Goal: Information Seeking & Learning: Learn about a topic

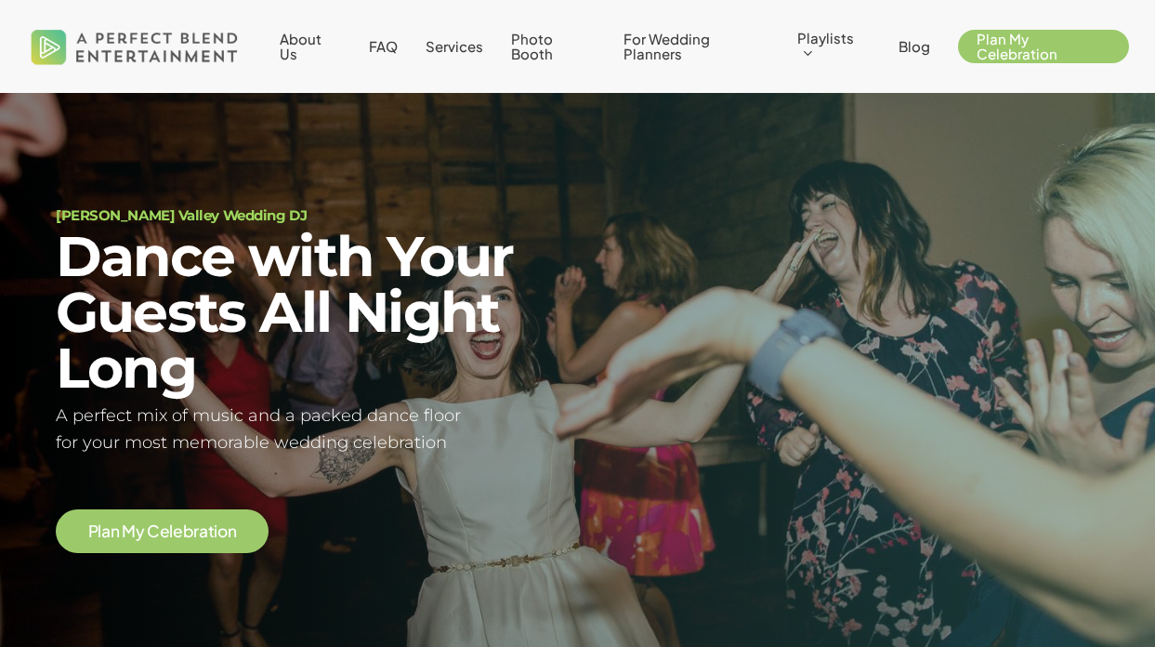
scroll to position [37, 0]
click at [393, 50] on span "FAQ" at bounding box center [383, 46] width 29 height 18
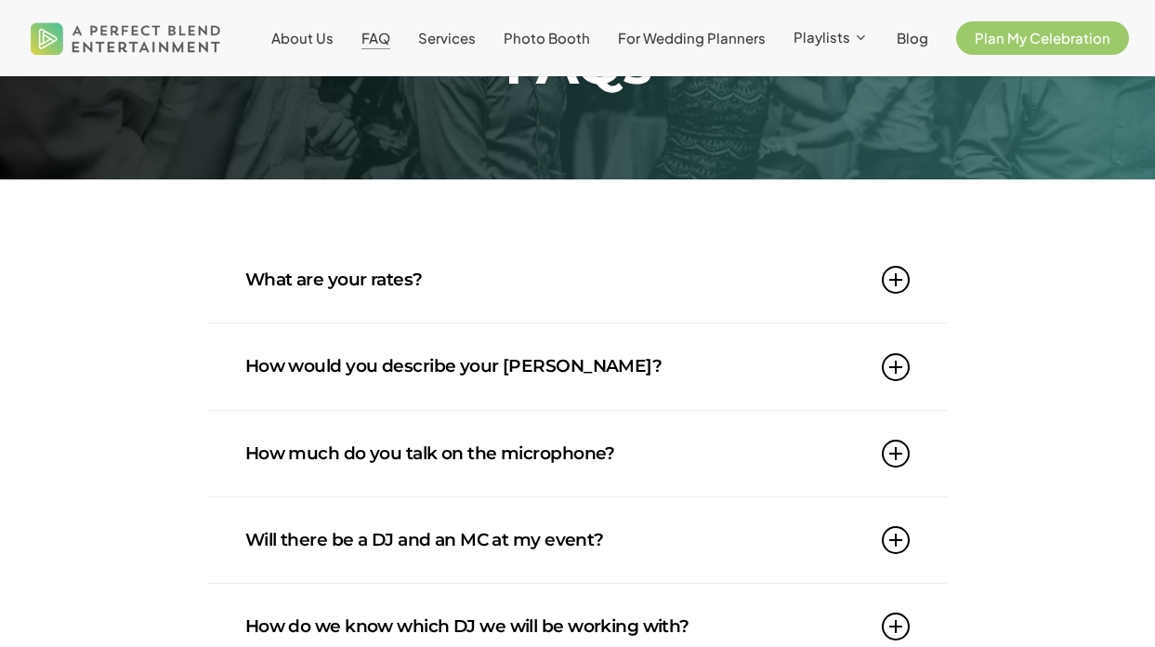
scroll to position [203, 0]
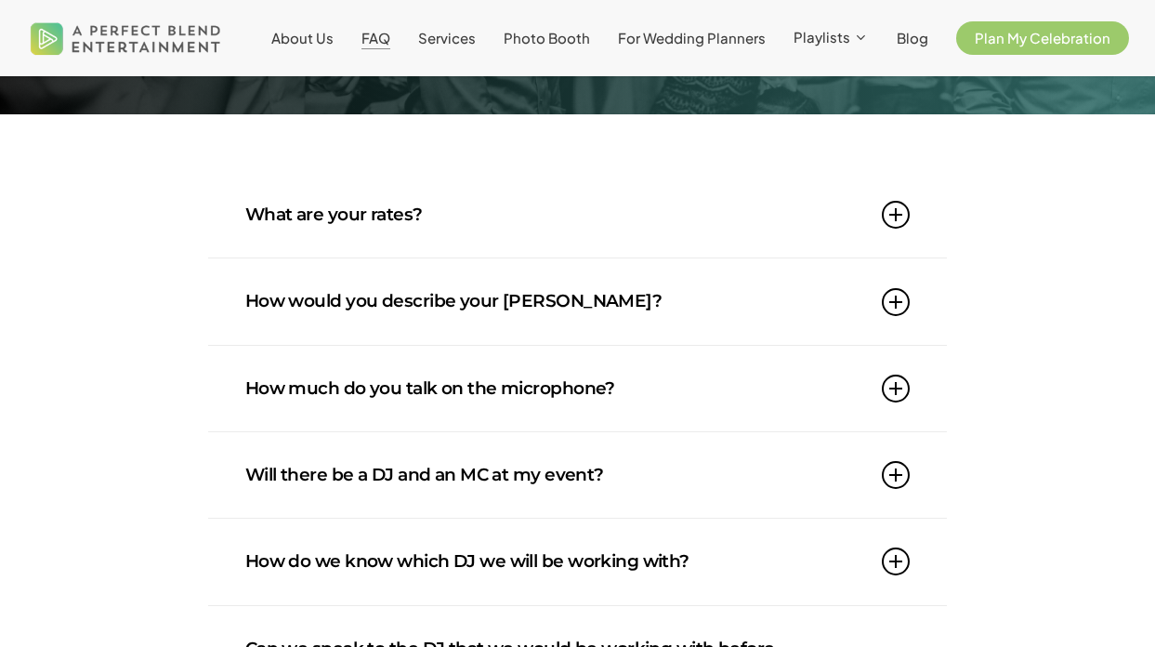
click at [458, 237] on link "What are your rates?" at bounding box center [577, 214] width 665 height 85
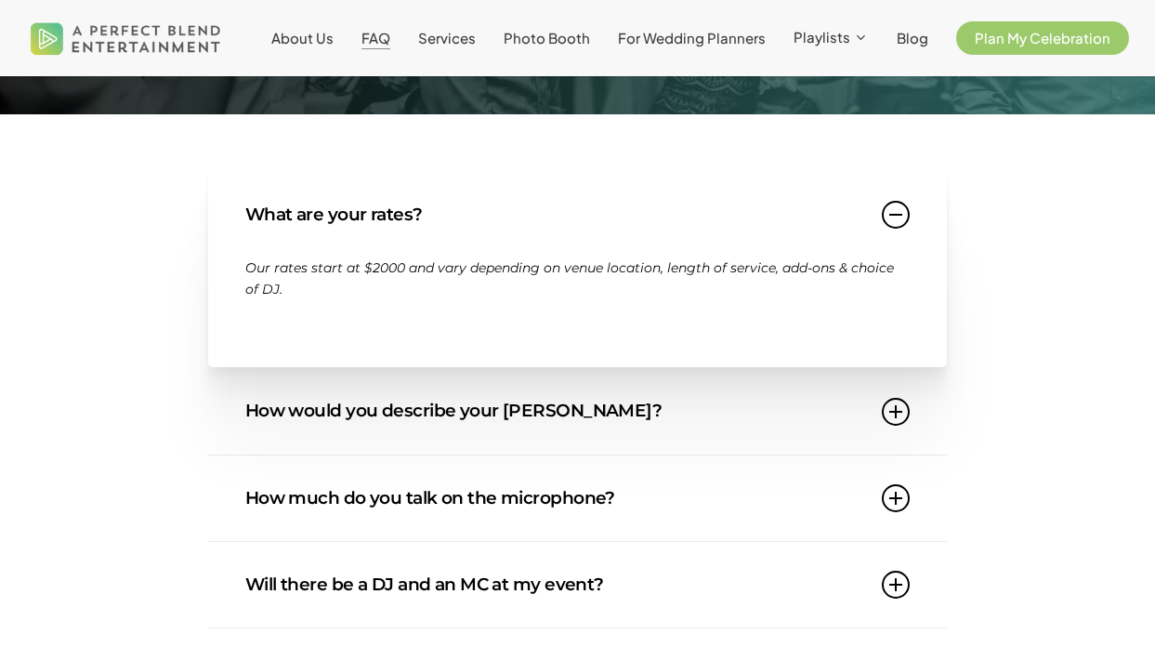
click at [459, 237] on link "What are your rates?" at bounding box center [577, 214] width 665 height 85
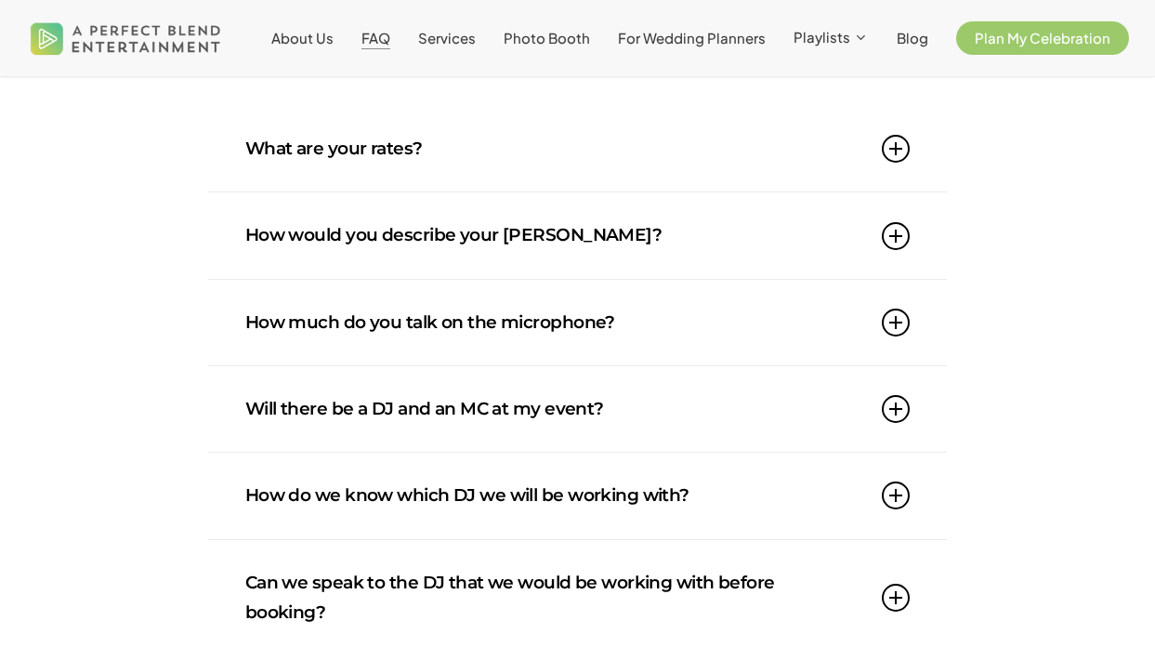
scroll to position [270, 0]
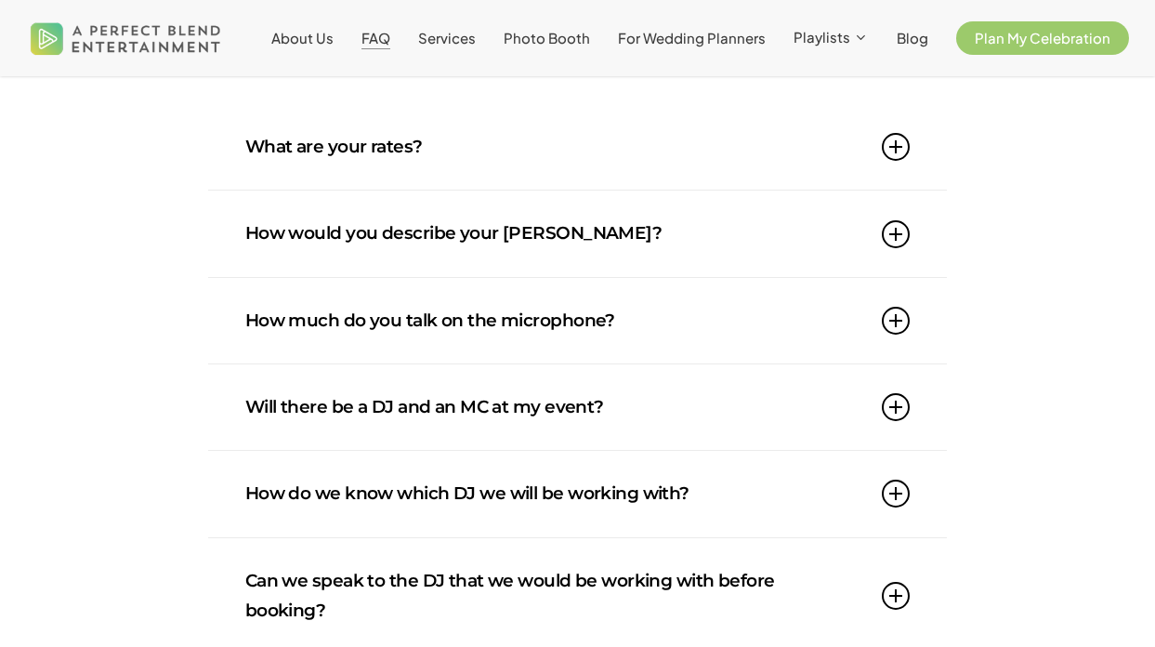
click at [519, 236] on link "How would you describe your DJ style?" at bounding box center [577, 233] width 665 height 85
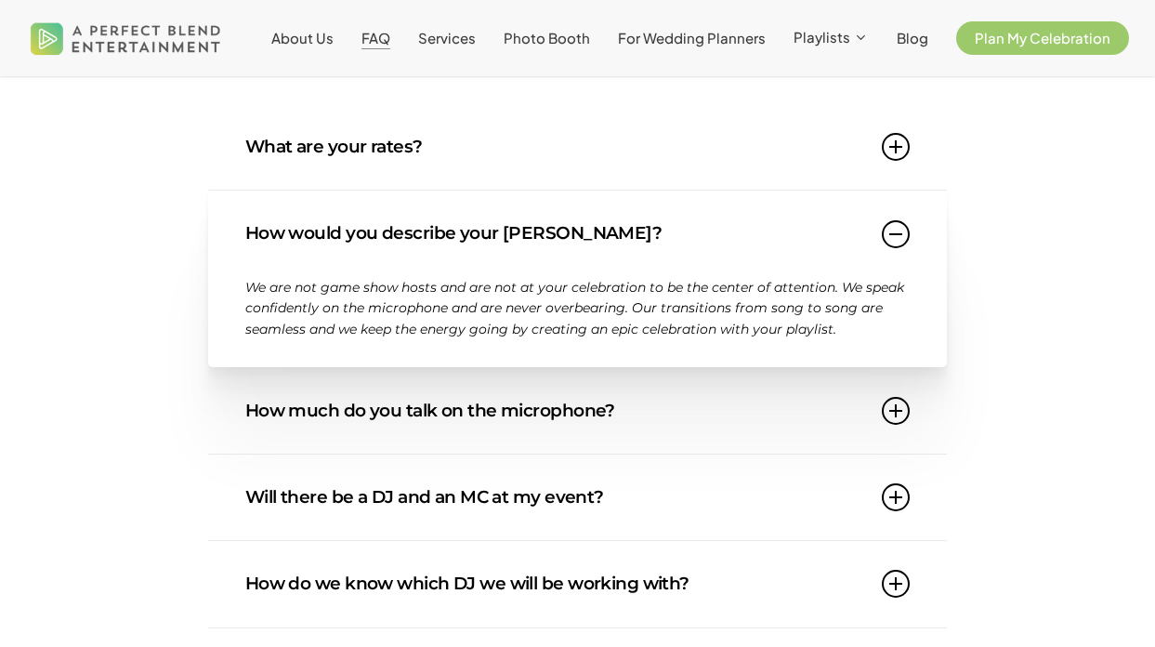
click at [519, 236] on link "How would you describe your DJ style?" at bounding box center [577, 233] width 665 height 85
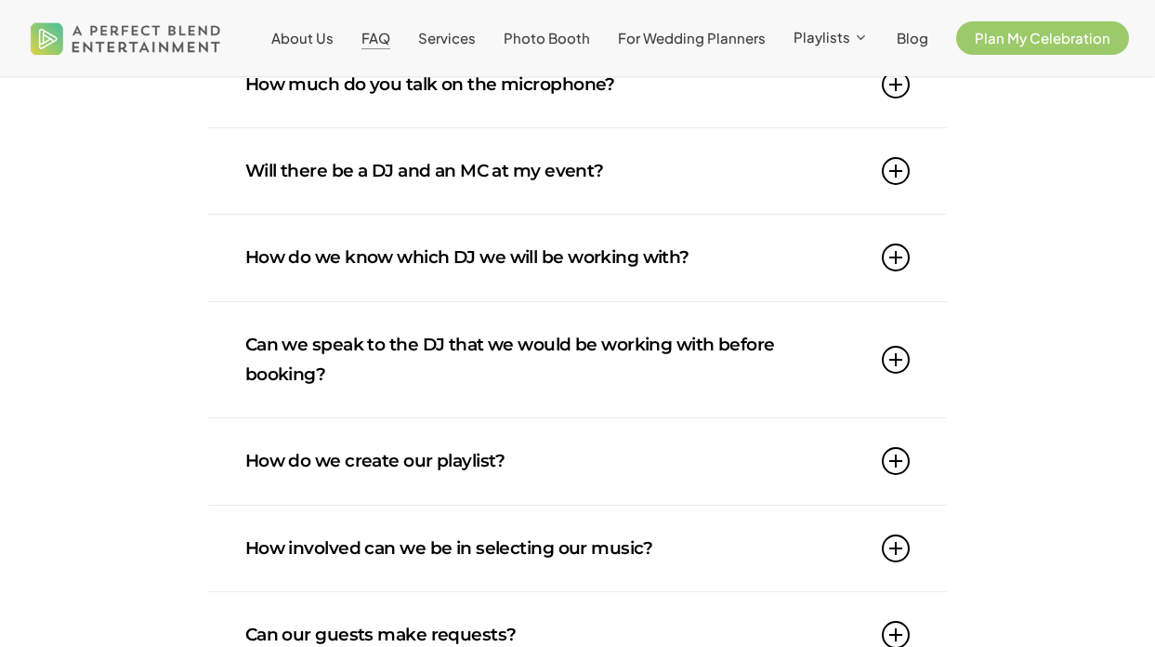
scroll to position [519, 0]
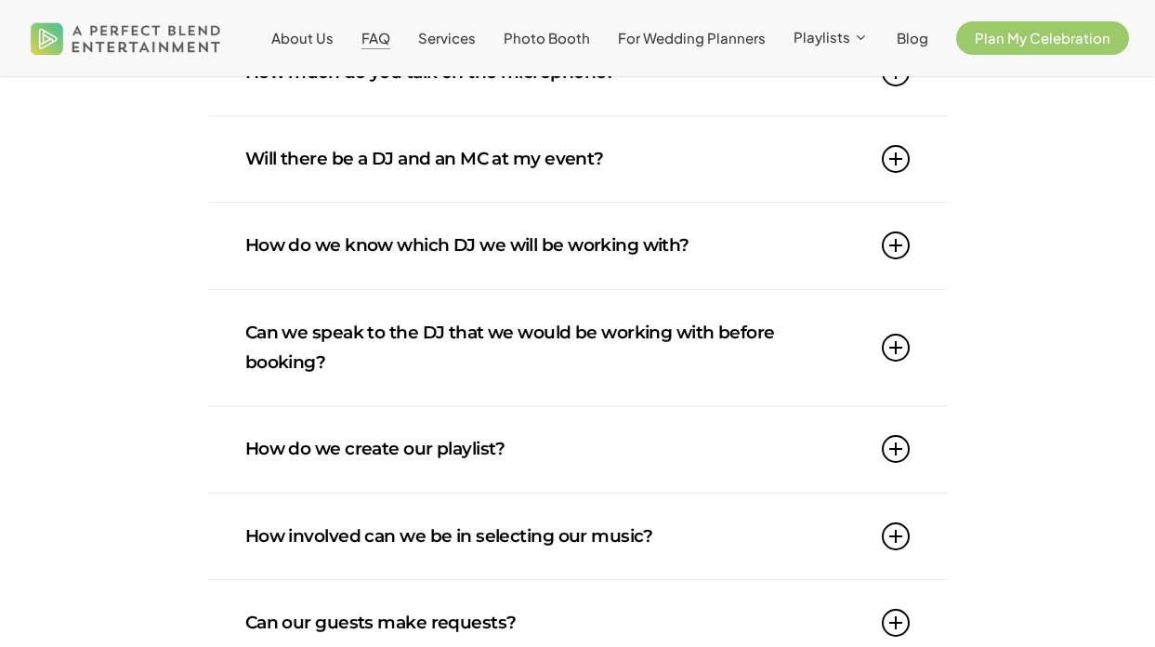
click at [519, 238] on link "How do we know which DJ we will be working with?" at bounding box center [577, 245] width 665 height 85
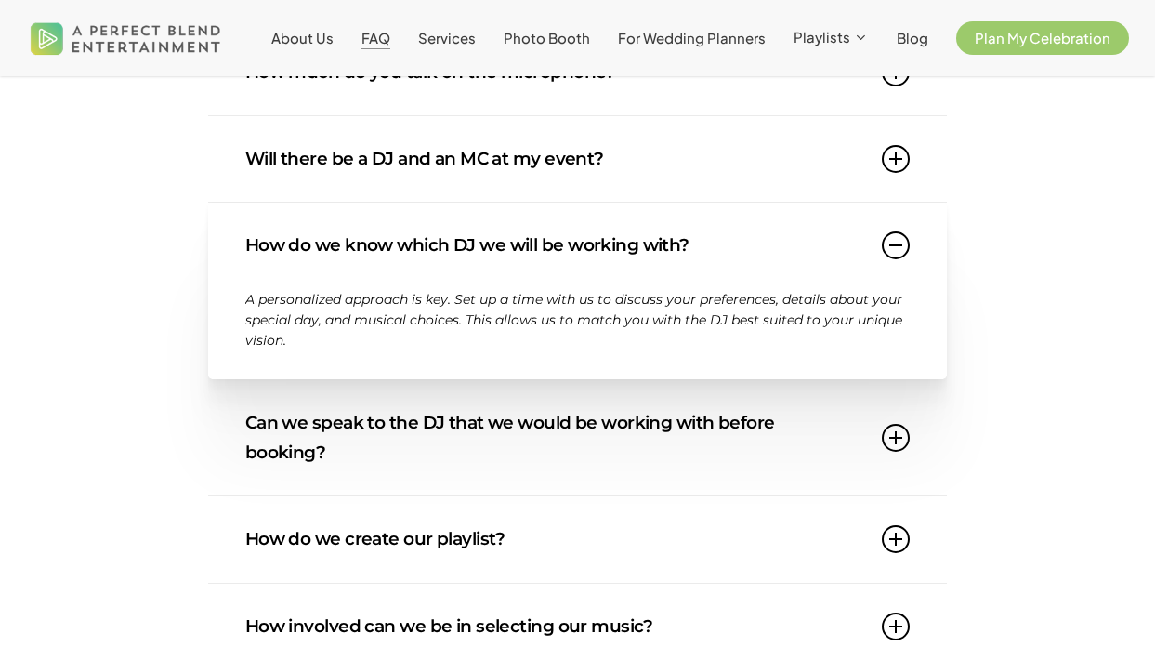
click at [519, 241] on link "How do we know which DJ we will be working with?" at bounding box center [577, 245] width 665 height 85
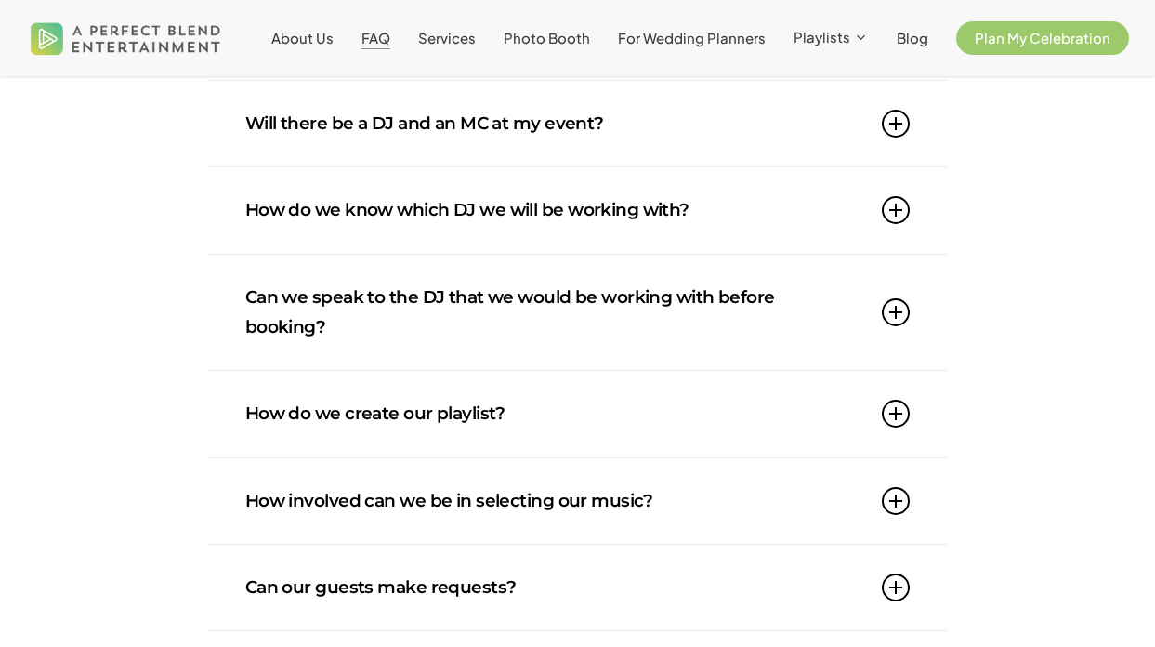
scroll to position [592, 0]
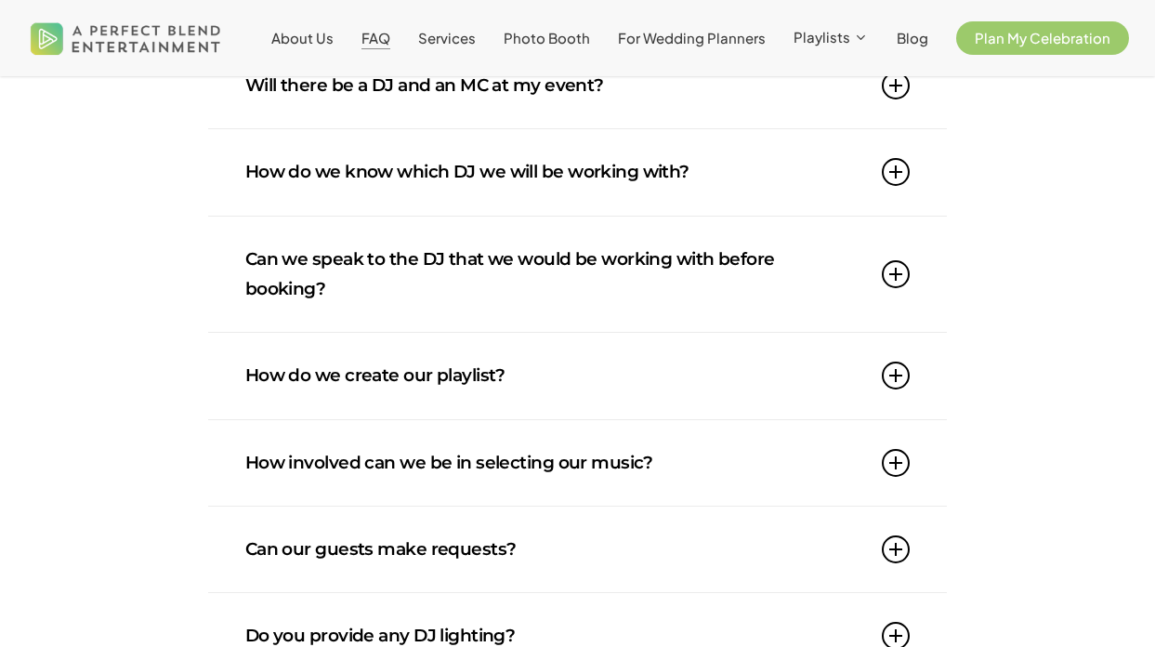
click at [519, 242] on link "Can we speak to the DJ that we would be working with before booking?" at bounding box center [577, 275] width 665 height 116
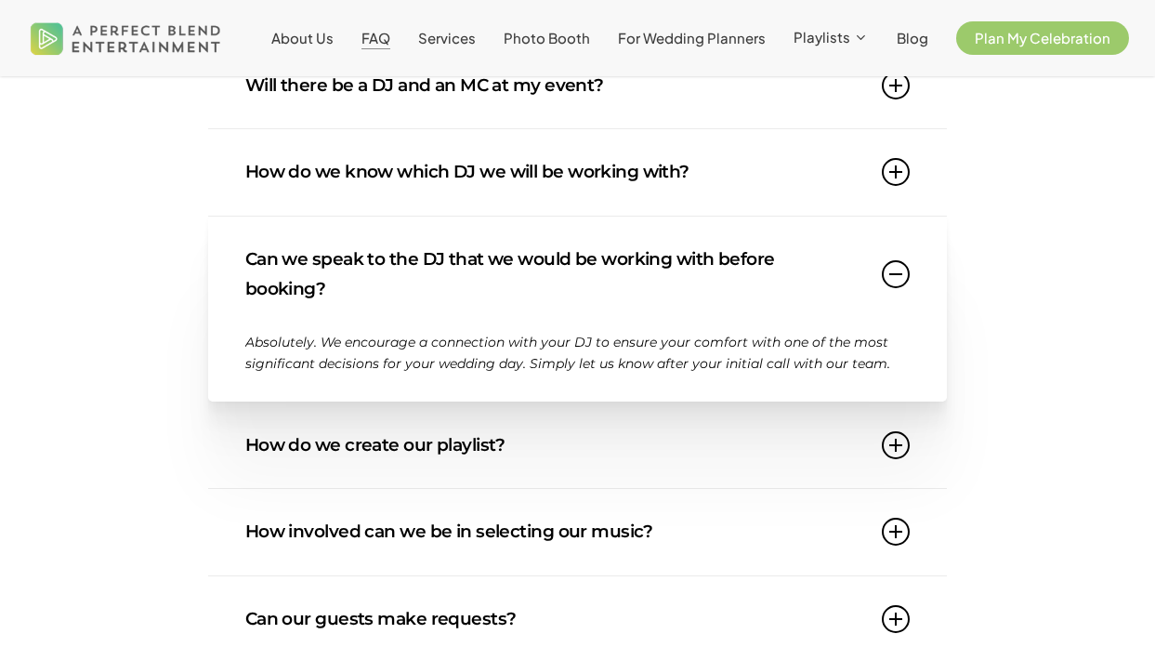
click at [519, 242] on link "Can we speak to the DJ that we would be working with before booking?" at bounding box center [577, 275] width 665 height 116
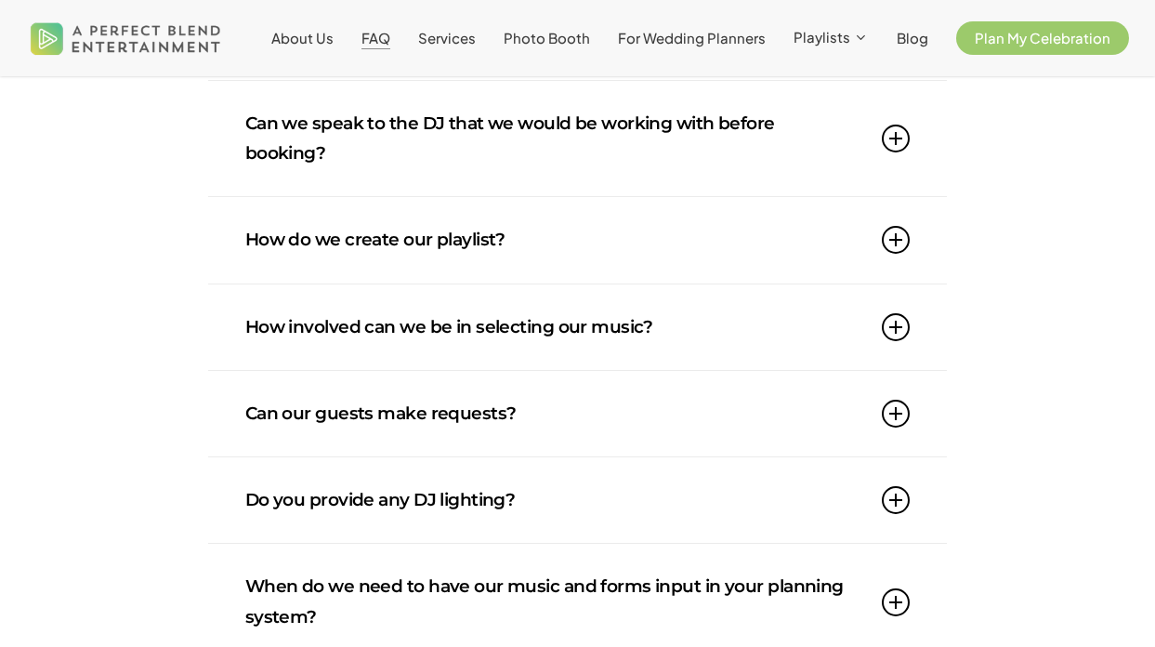
scroll to position [738, 0]
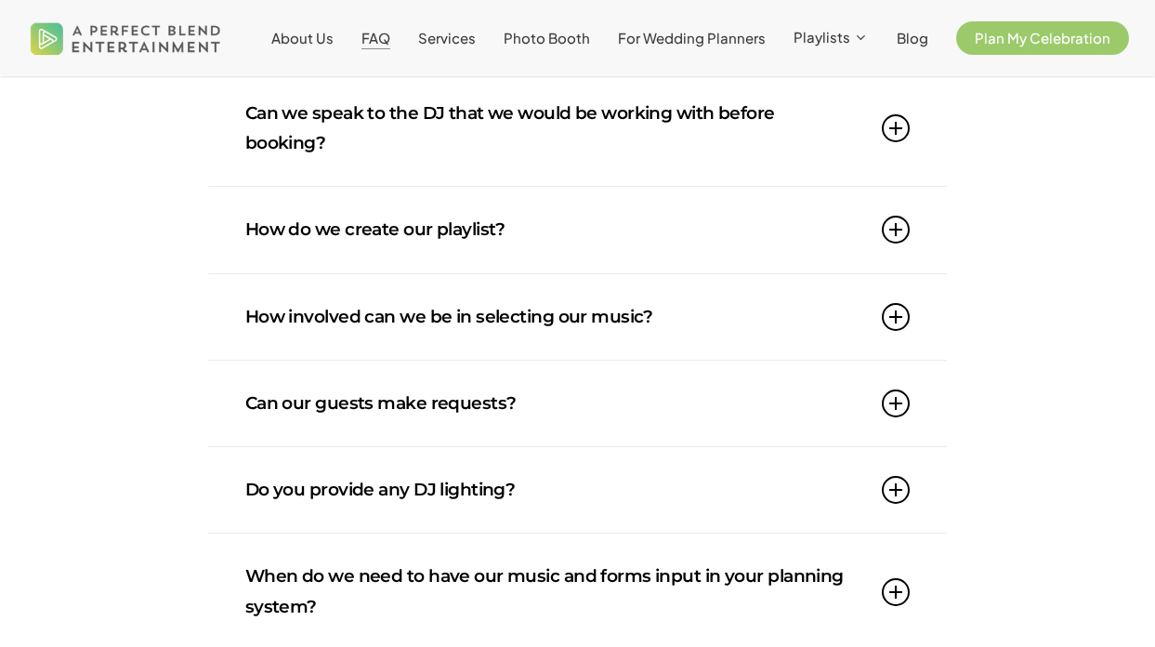
click at [519, 242] on link "How do we create our playlist?" at bounding box center [577, 229] width 665 height 85
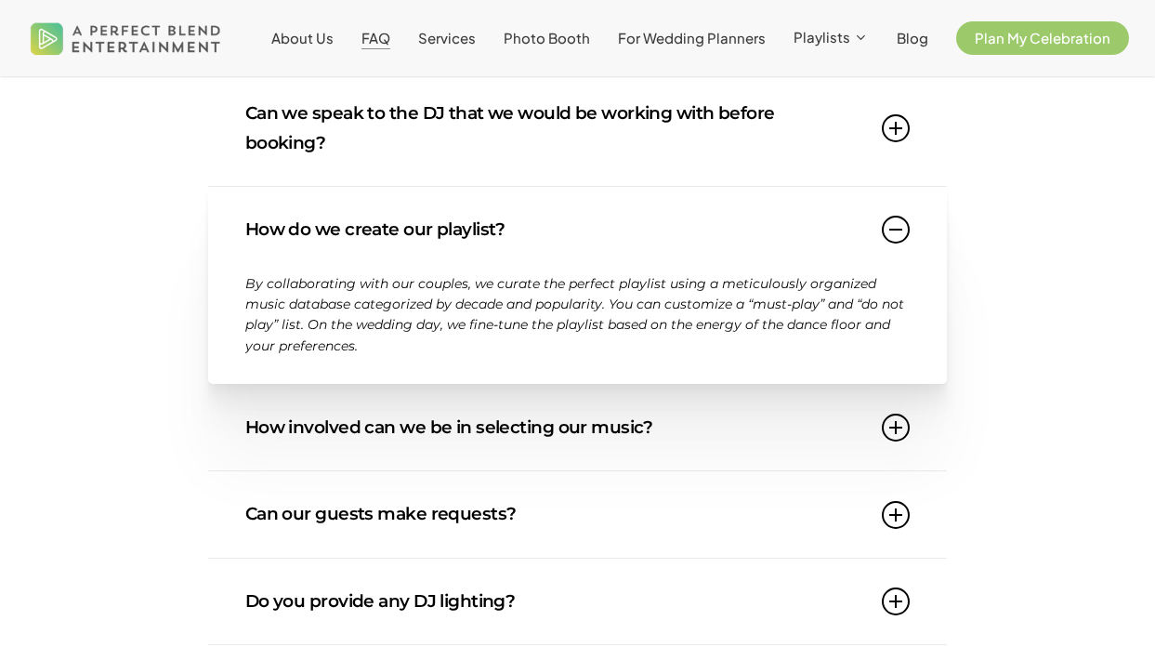
click at [570, 237] on link "How do we create our playlist?" at bounding box center [577, 229] width 665 height 85
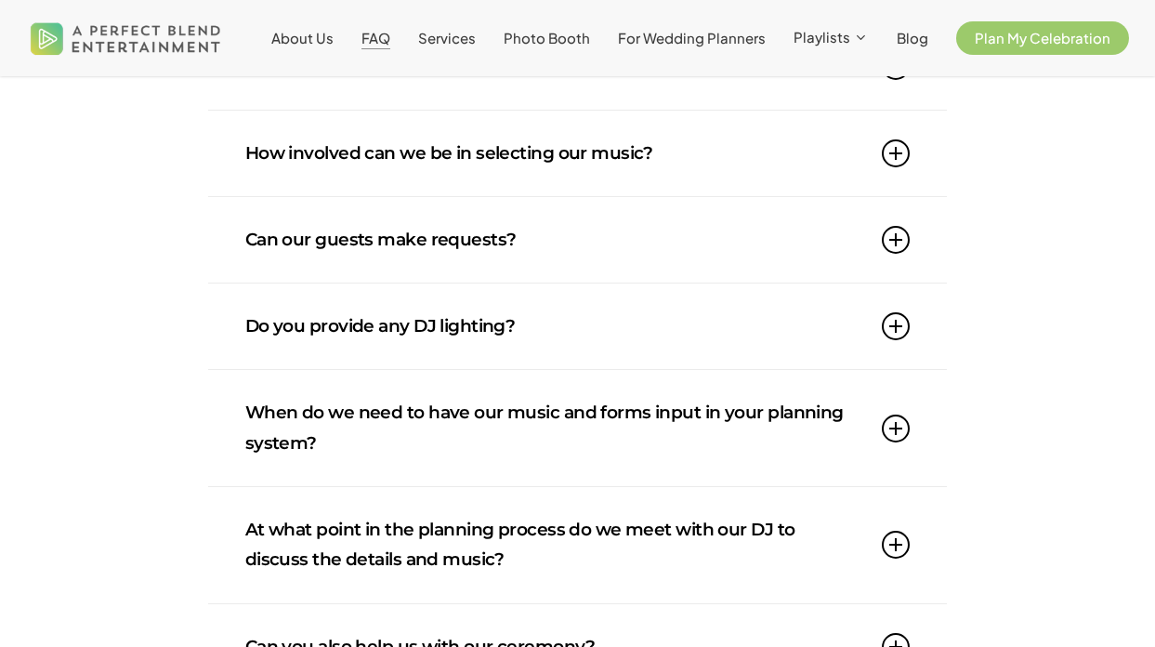
scroll to position [917, 0]
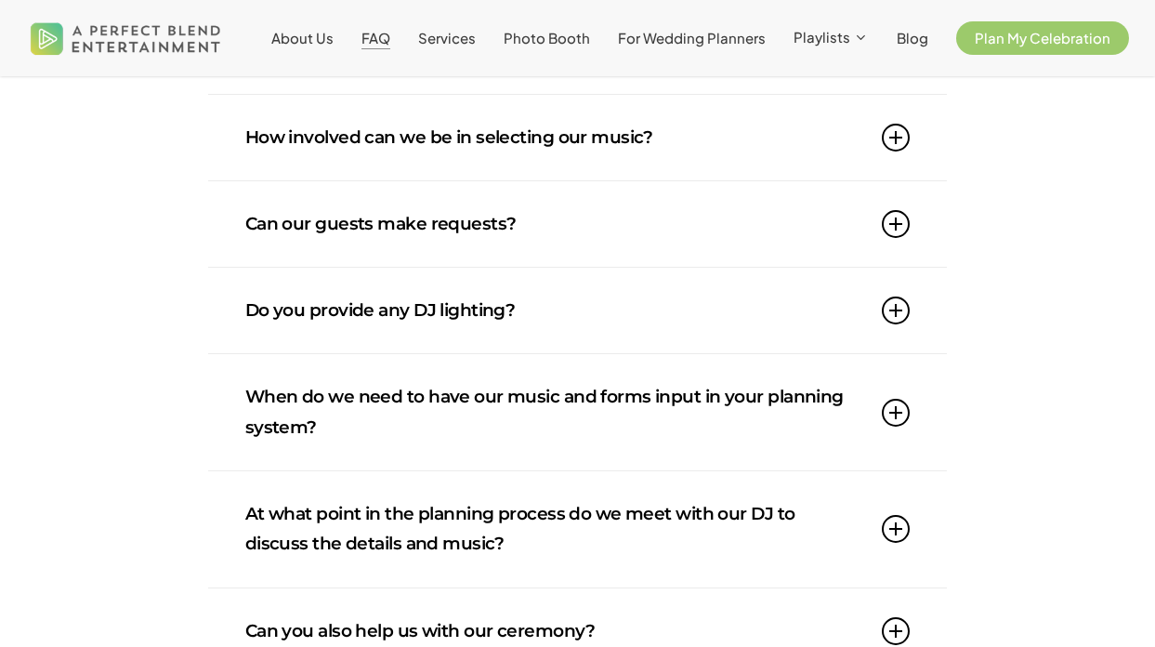
click at [571, 238] on link "Can our guests make requests?" at bounding box center [577, 223] width 665 height 85
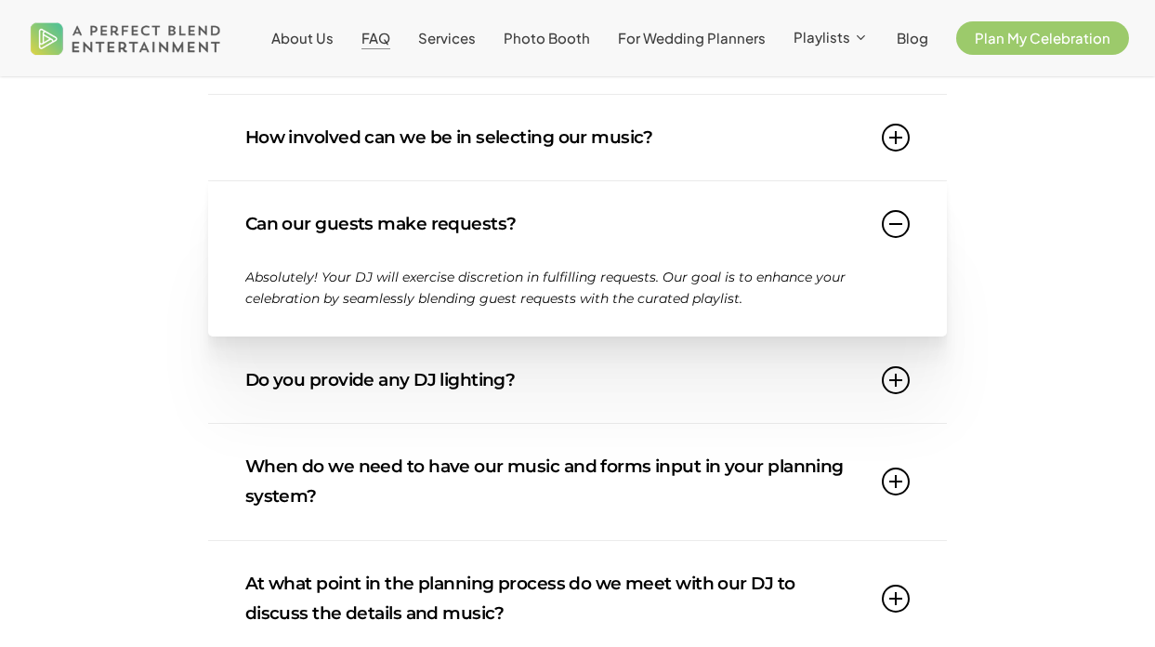
click at [571, 238] on link "Can our guests make requests?" at bounding box center [577, 223] width 665 height 85
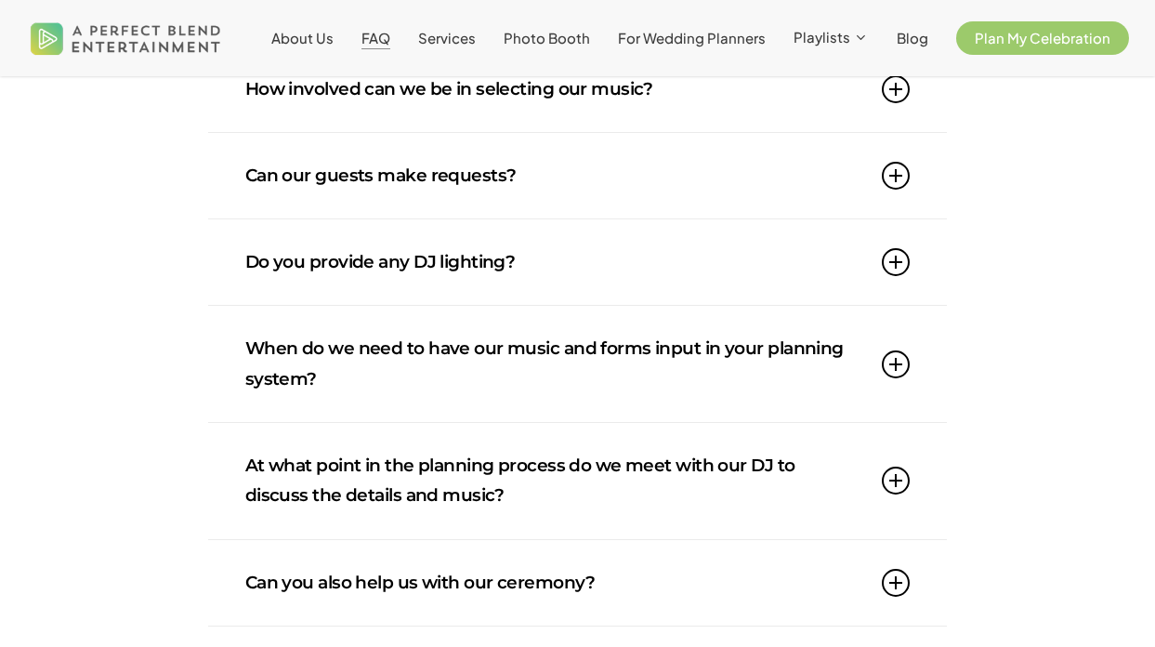
scroll to position [973, 0]
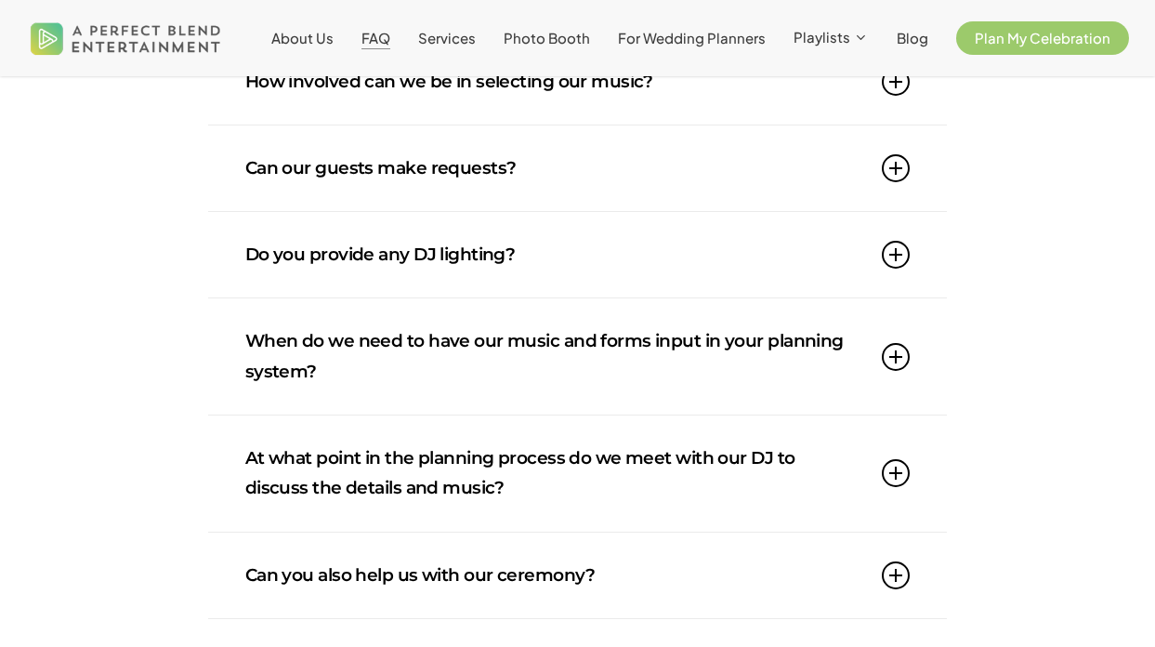
click at [571, 238] on link "Do you provide any DJ lighting?" at bounding box center [577, 254] width 665 height 85
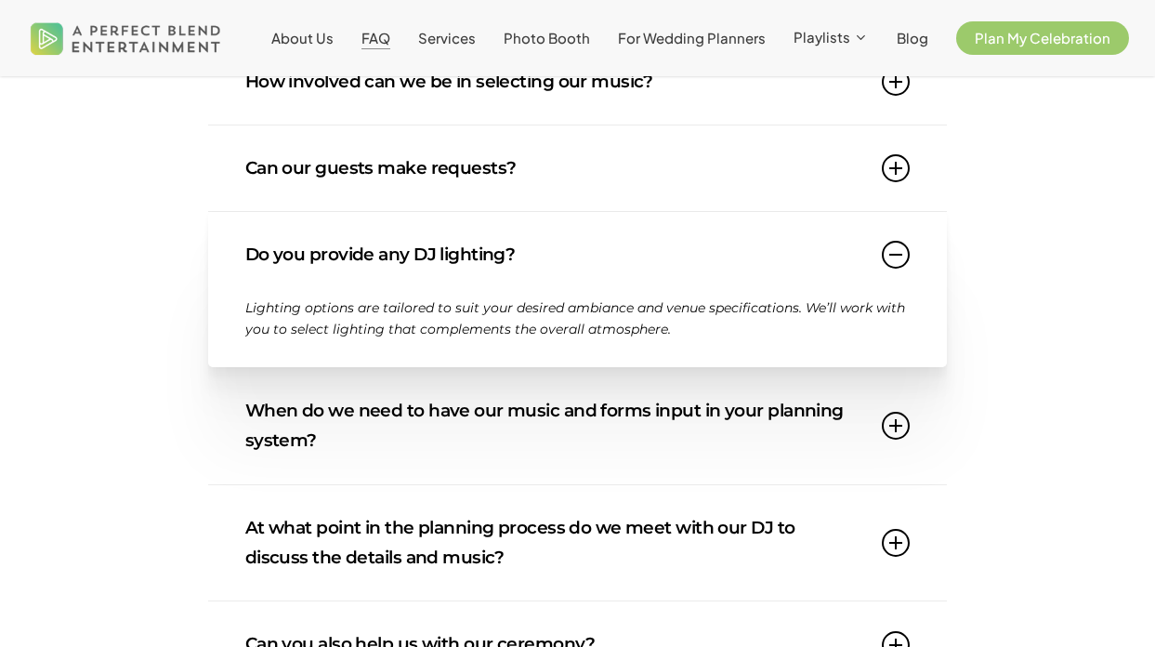
click at [571, 238] on link "Do you provide any DJ lighting?" at bounding box center [577, 254] width 665 height 85
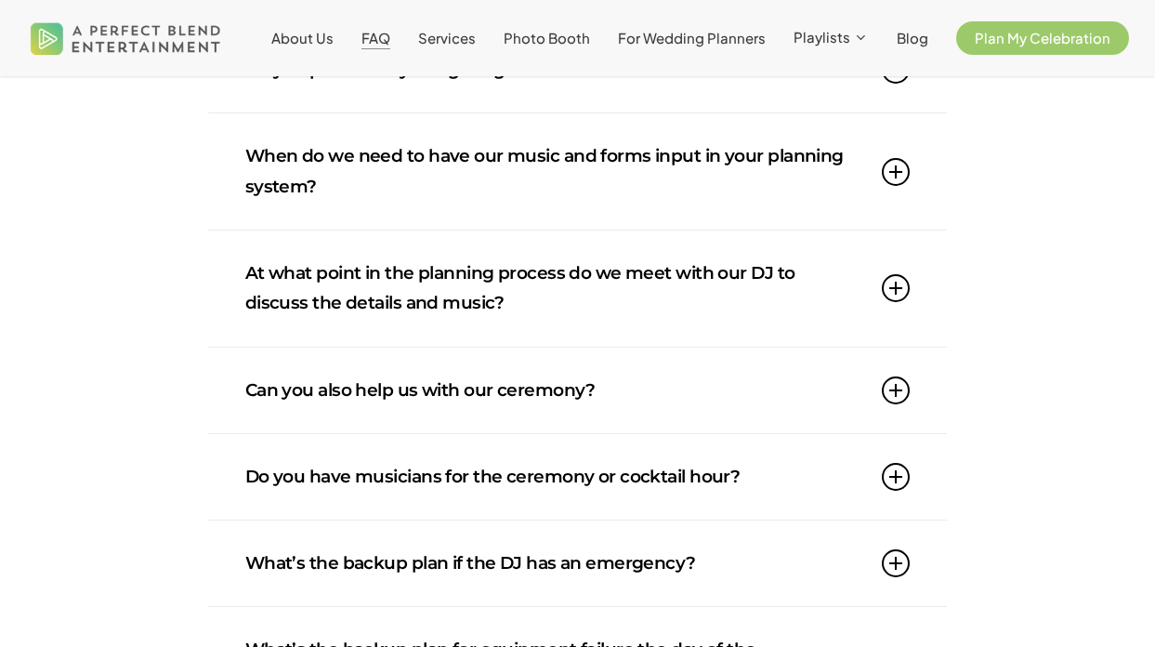
scroll to position [1171, 0]
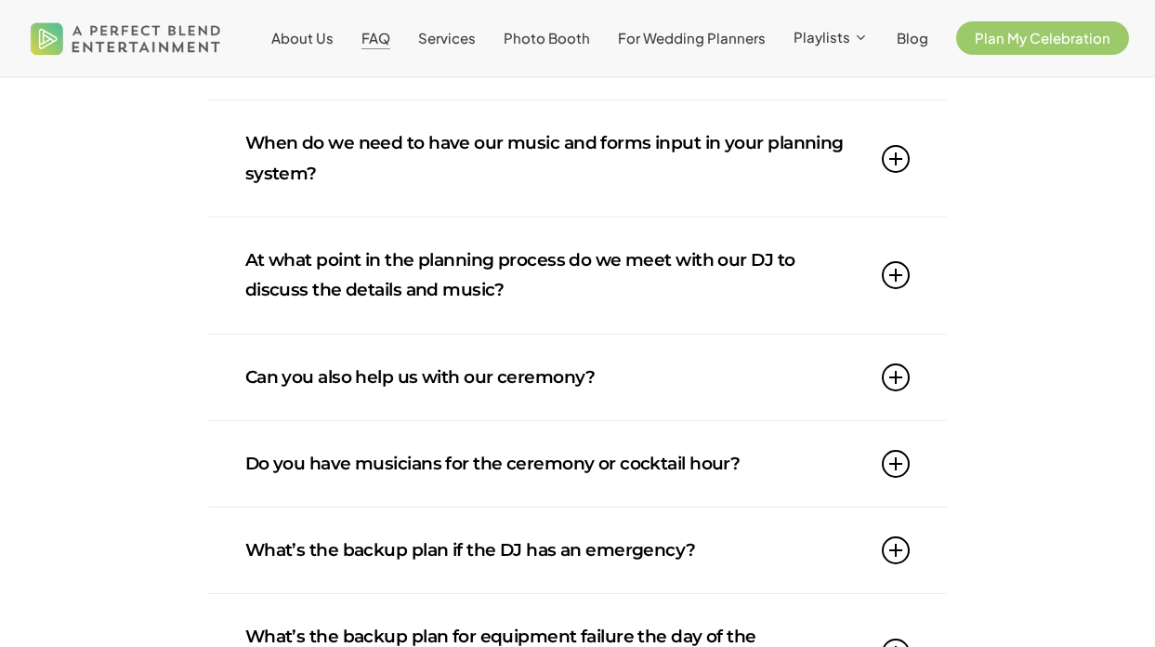
click at [572, 197] on link "When do we need to have our music and forms input in your planning system?" at bounding box center [577, 158] width 665 height 116
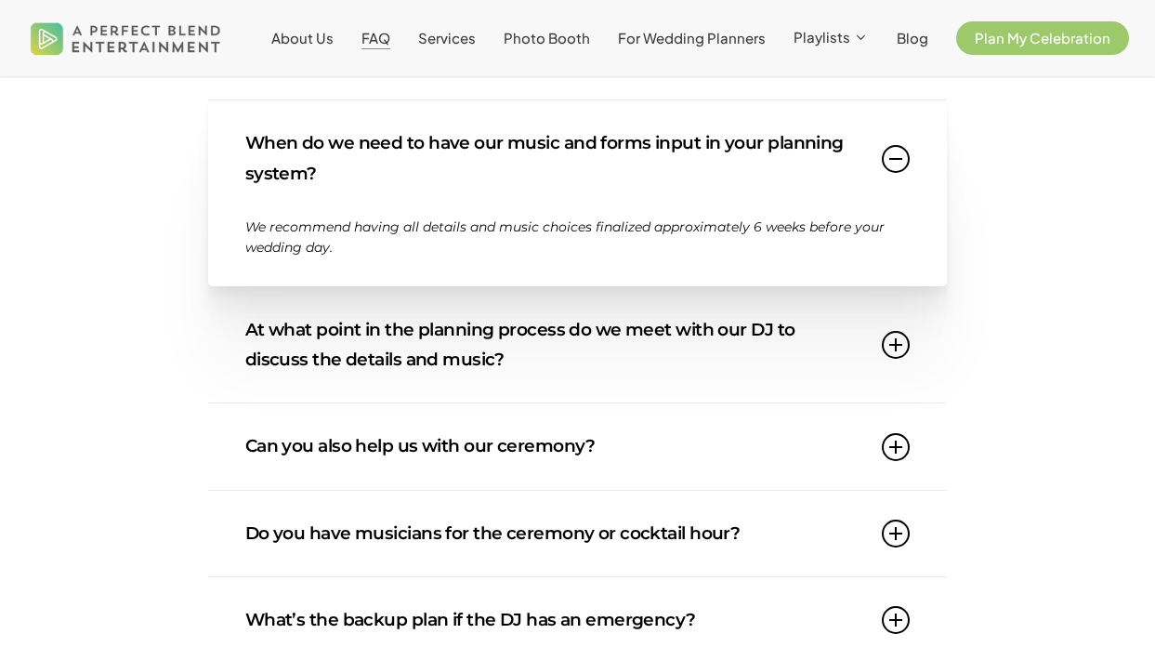
click at [572, 197] on link "When do we need to have our music and forms input in your planning system?" at bounding box center [577, 158] width 665 height 116
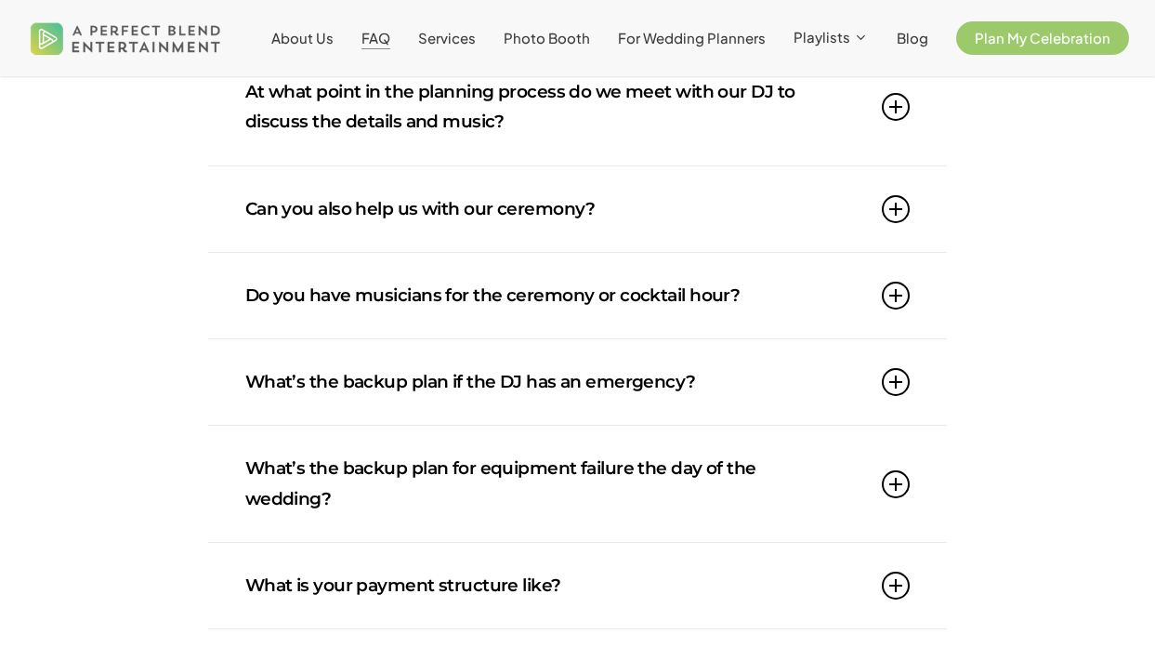
scroll to position [1356, 0]
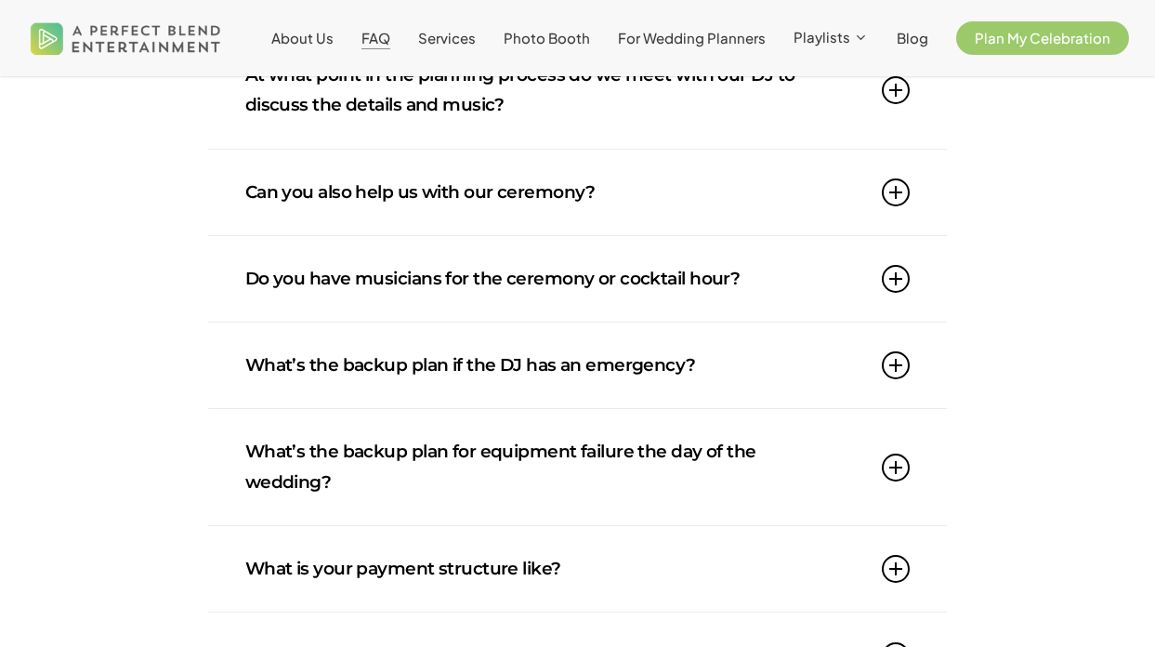
click at [572, 215] on link "Can you also help us with our ceremony?" at bounding box center [577, 192] width 665 height 85
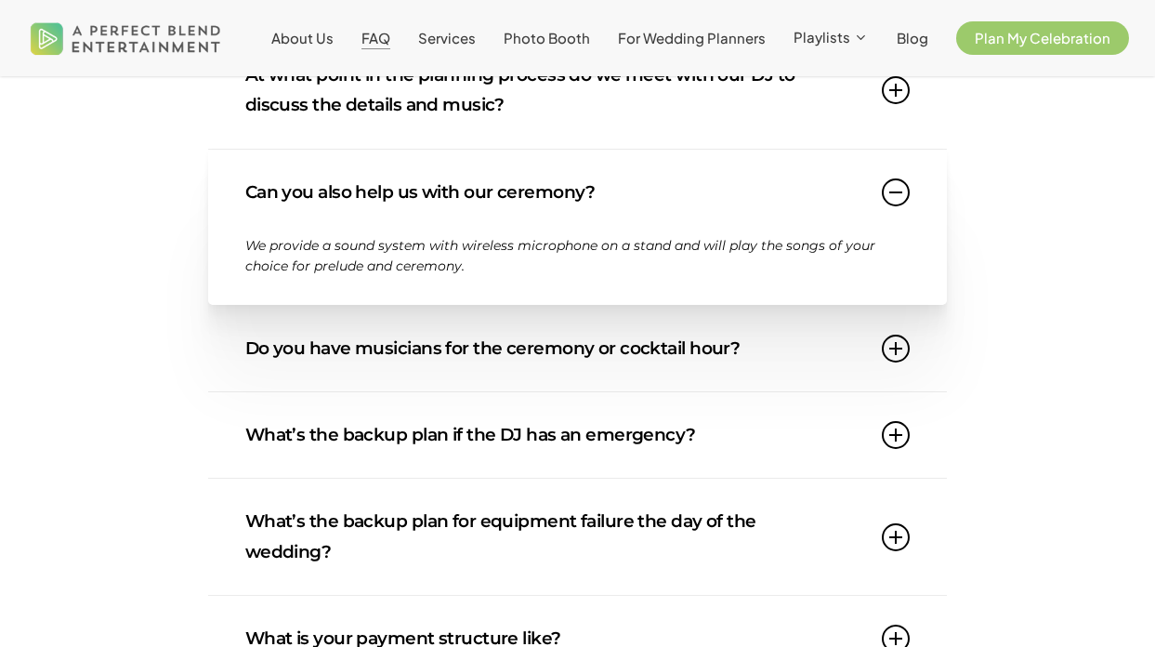
click at [628, 213] on link "Can you also help us with our ceremony?" at bounding box center [577, 192] width 665 height 85
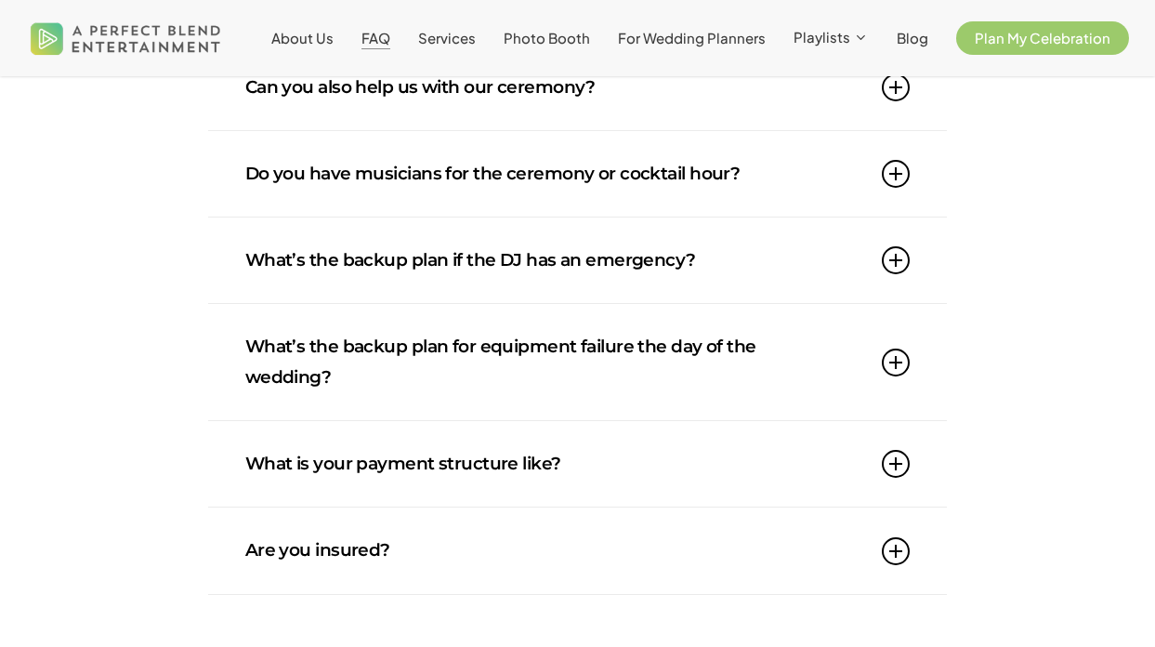
scroll to position [1465, 0]
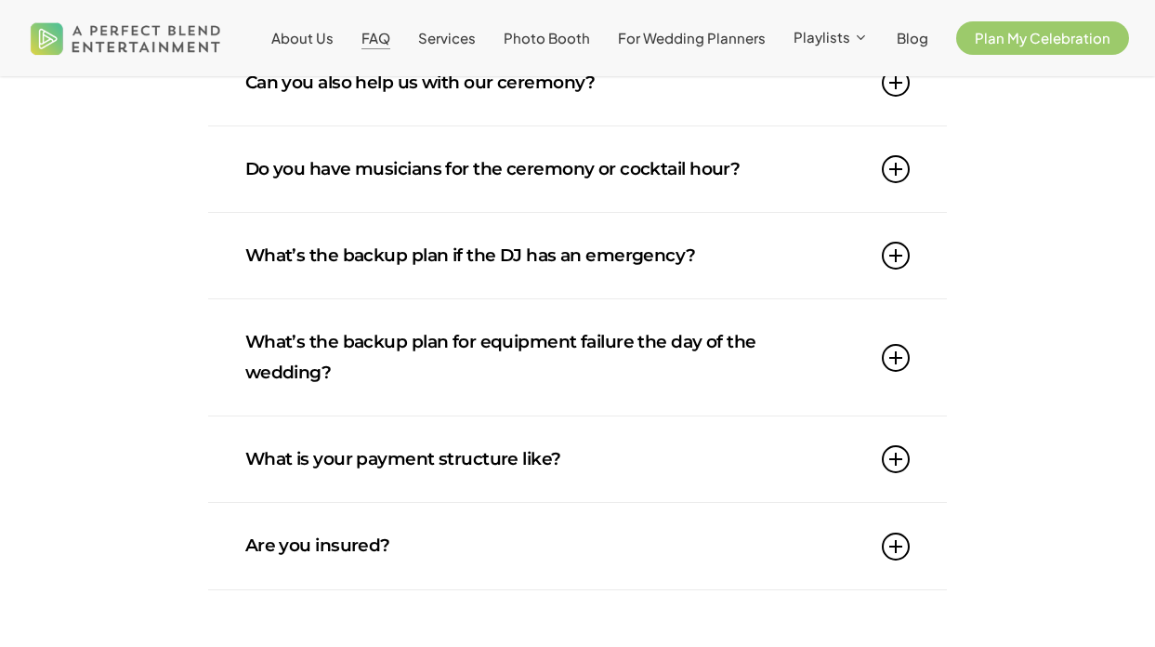
click at [573, 285] on link "What’s the backup plan if the DJ has an emergency?" at bounding box center [577, 255] width 665 height 85
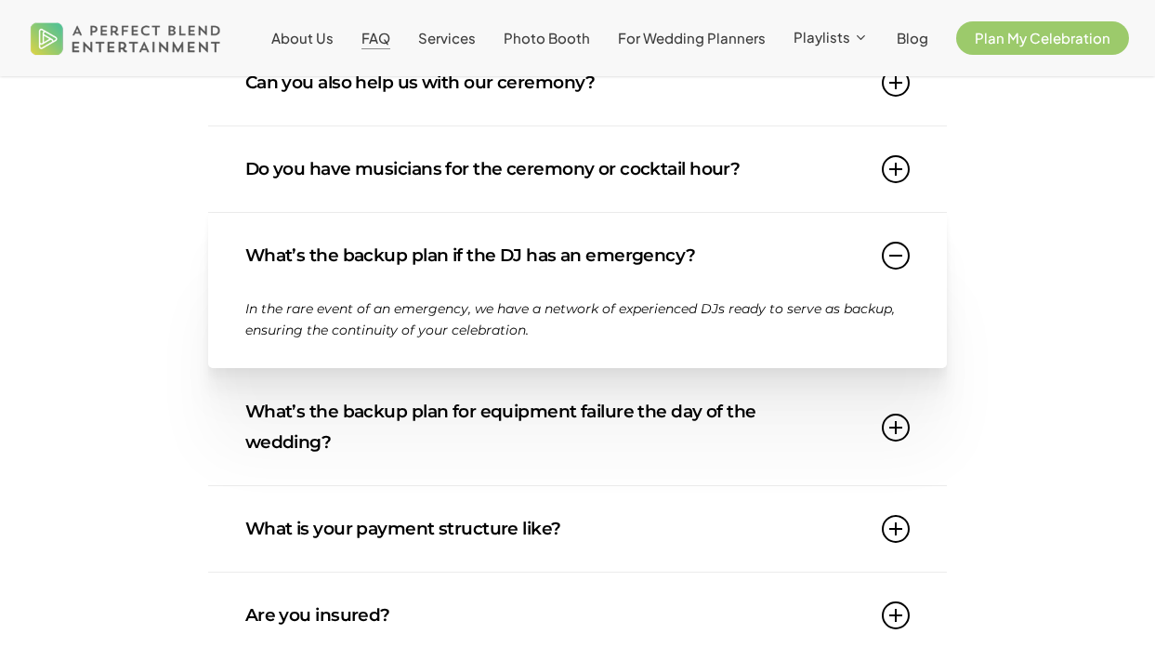
click at [573, 285] on link "What’s the backup plan if the DJ has an emergency?" at bounding box center [577, 255] width 665 height 85
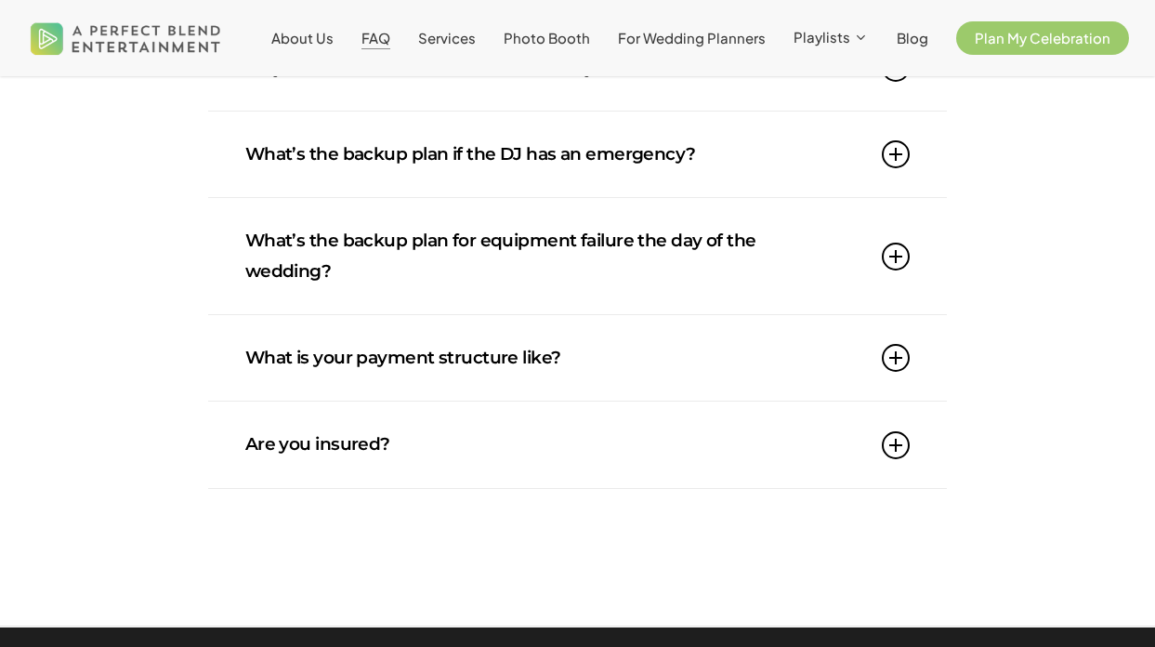
scroll to position [1569, 0]
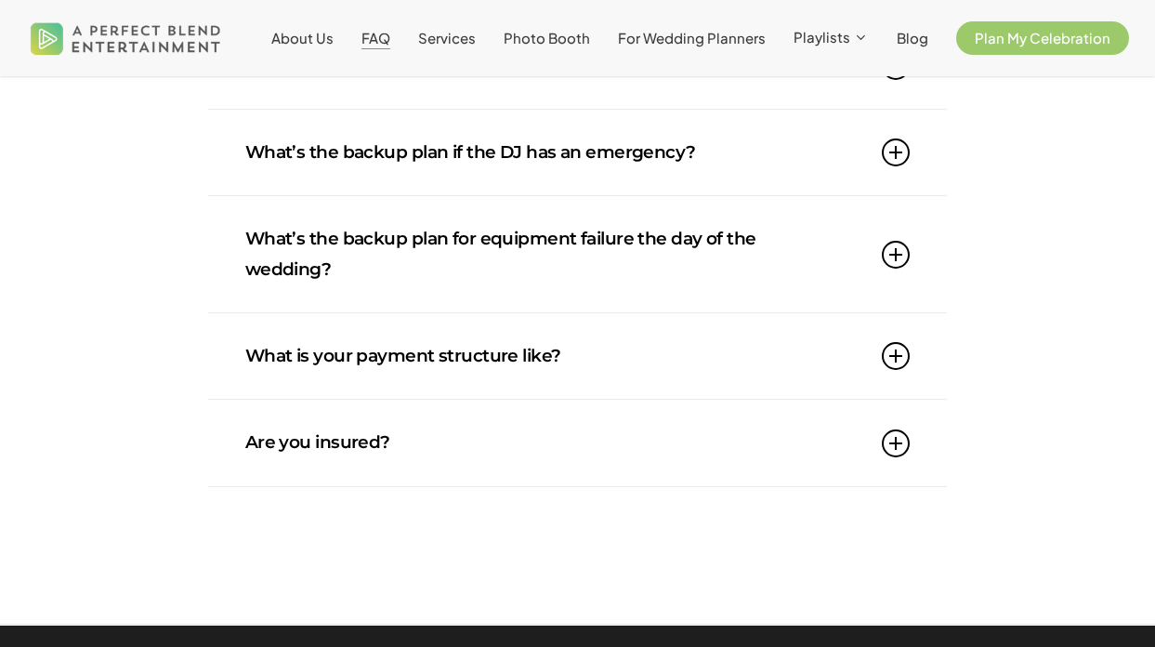
click at [570, 317] on link "What is your payment structure like?" at bounding box center [577, 355] width 665 height 85
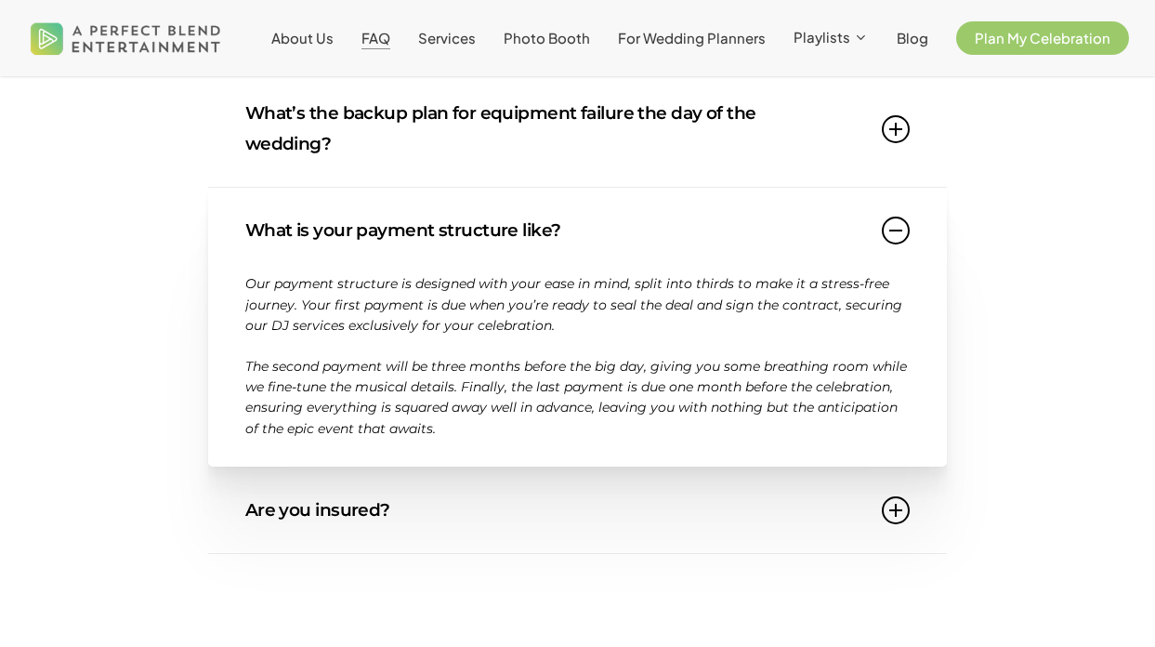
scroll to position [1695, 0]
click at [520, 477] on link "Are you insured?" at bounding box center [577, 509] width 665 height 85
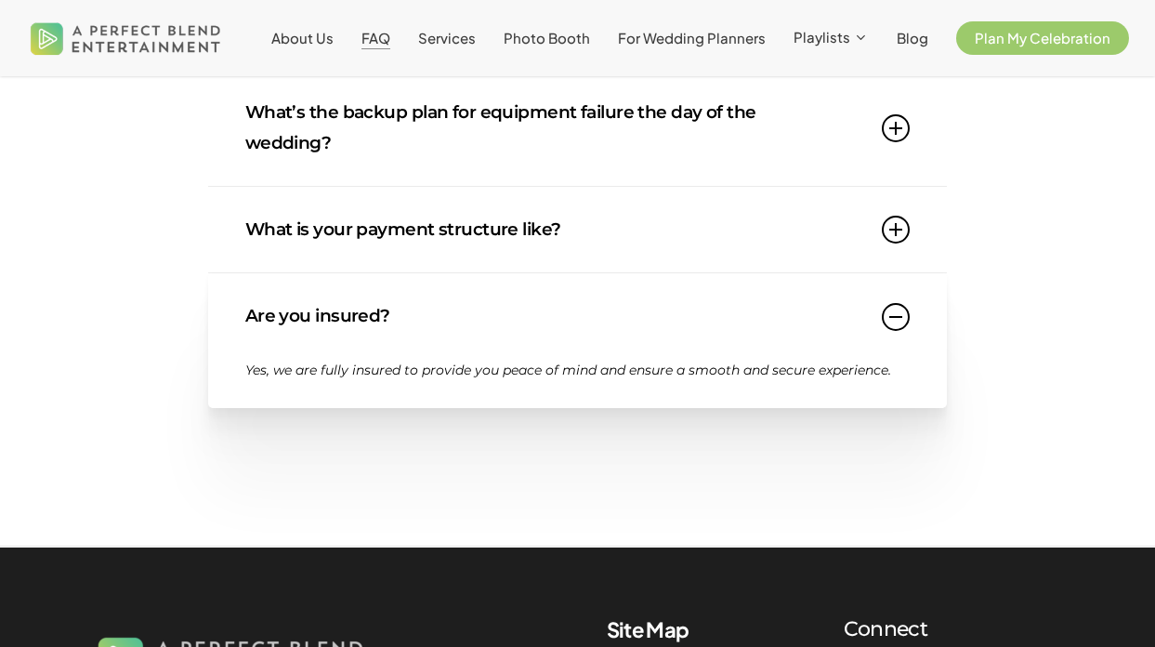
click at [576, 299] on link "Are you insured?" at bounding box center [577, 315] width 665 height 85
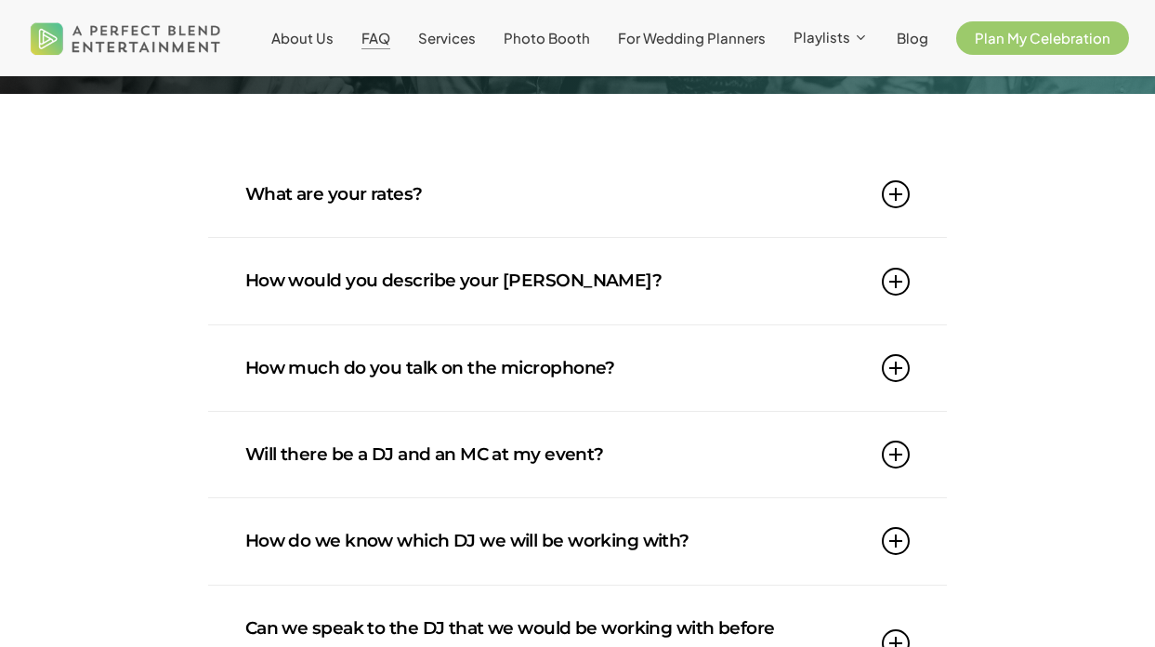
scroll to position [0, 0]
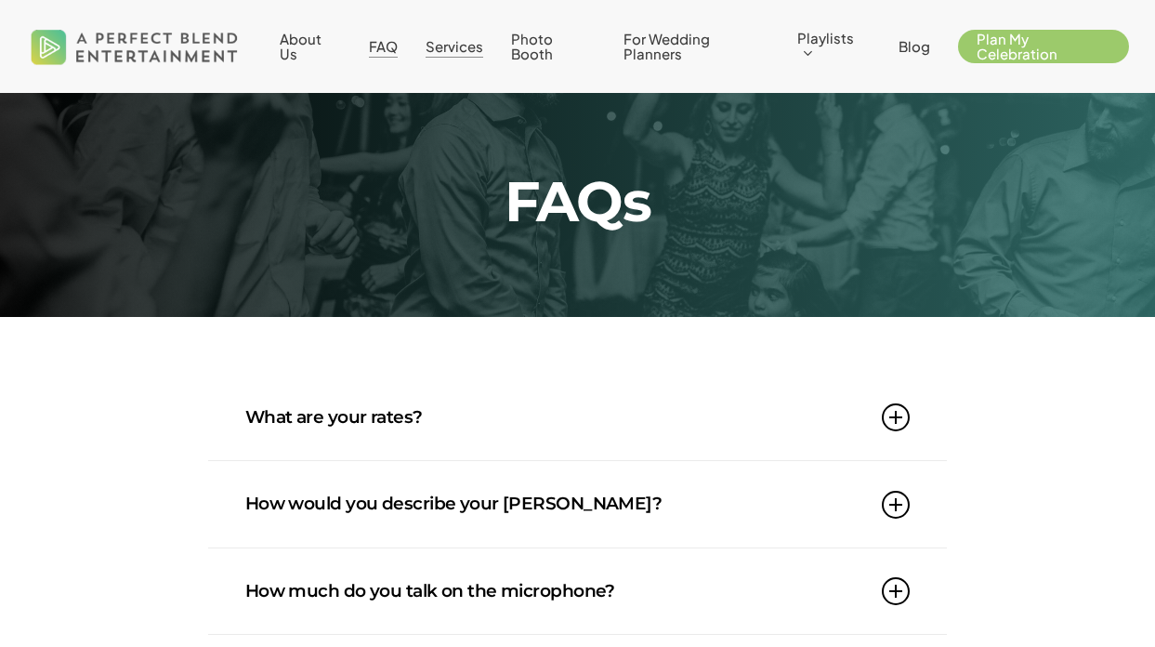
click at [479, 48] on span "Services" at bounding box center [455, 46] width 58 height 18
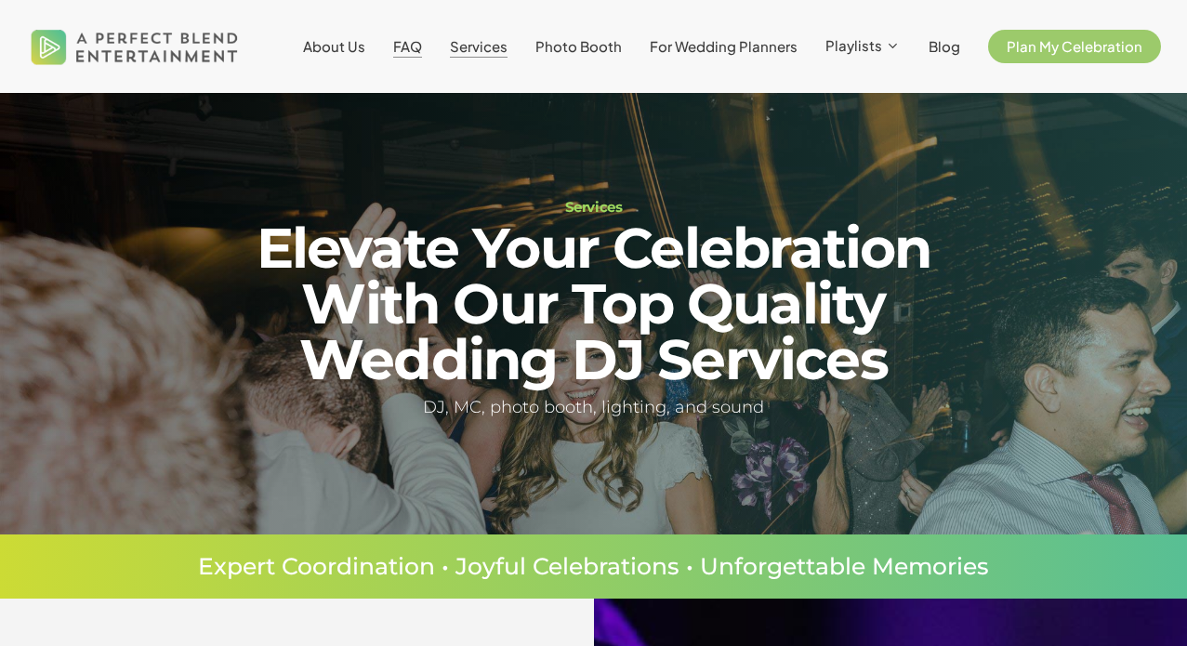
click at [418, 49] on span "FAQ" at bounding box center [407, 46] width 29 height 18
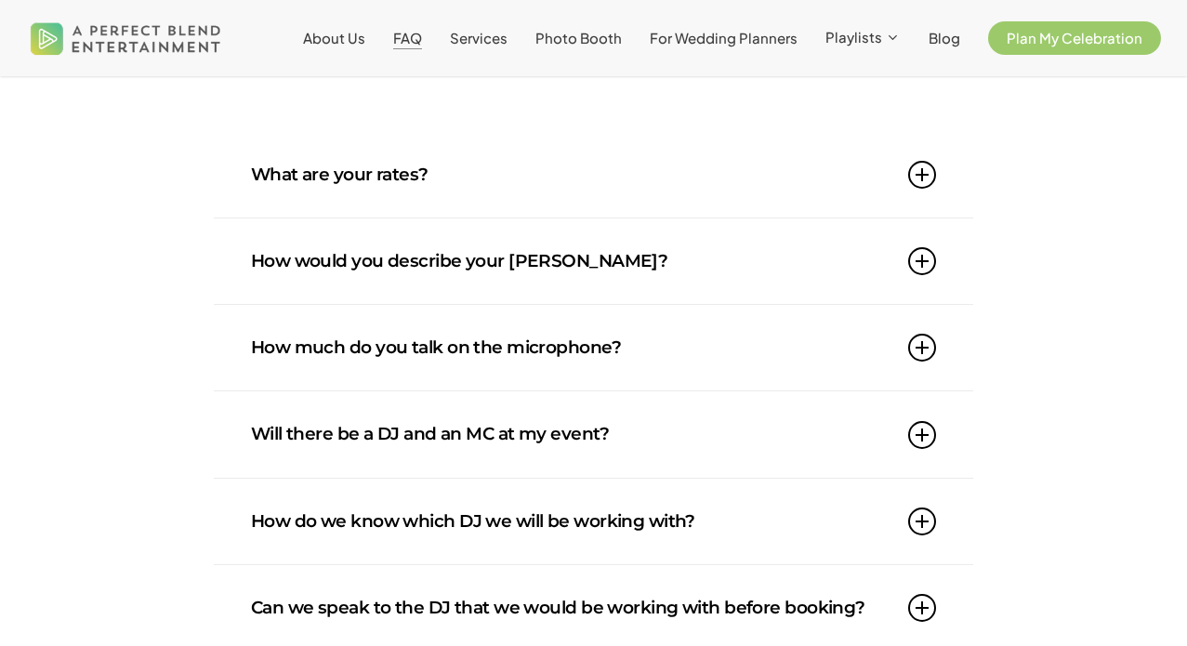
scroll to position [251, 0]
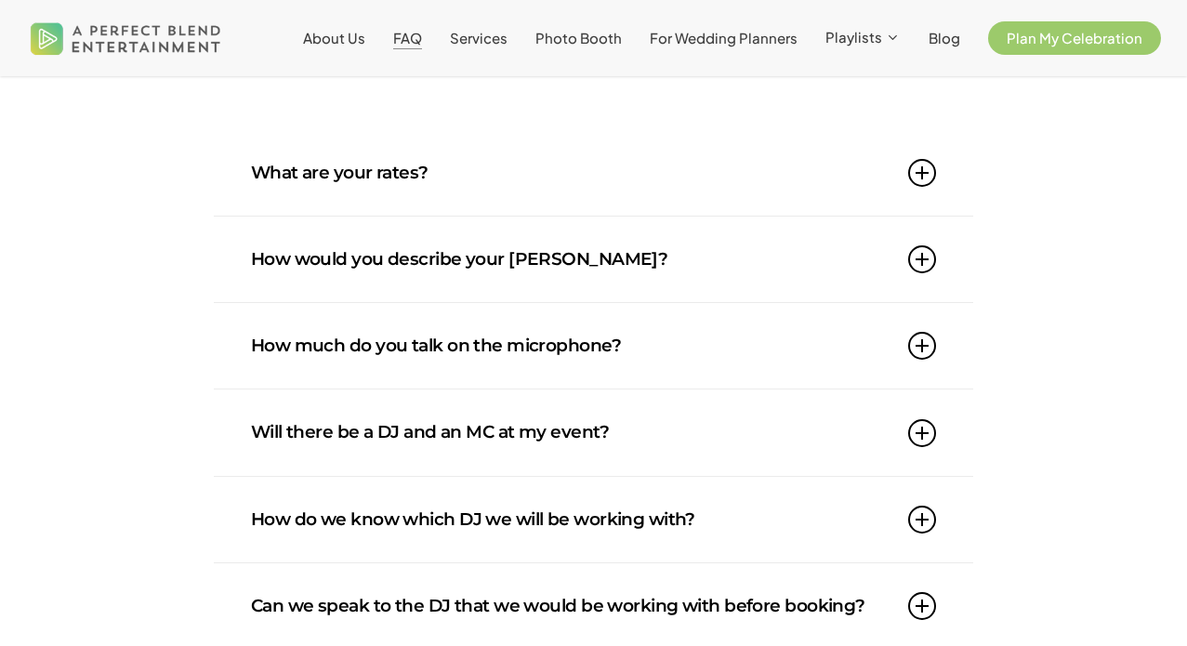
click at [495, 192] on link "What are your rates?" at bounding box center [593, 172] width 685 height 85
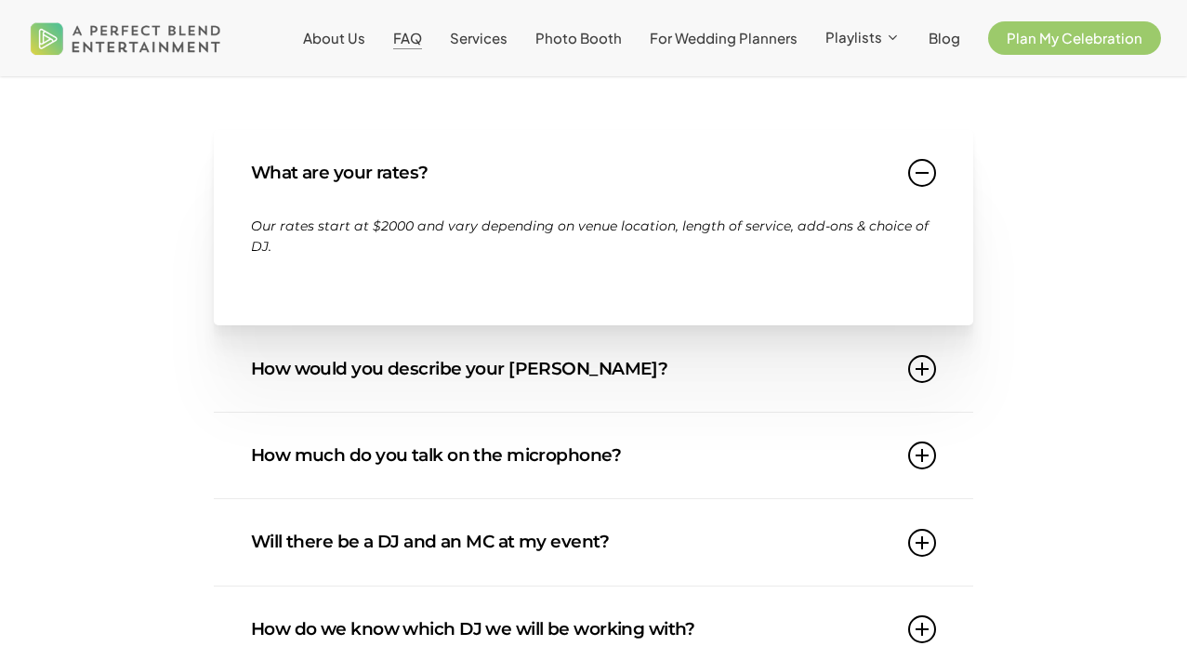
click at [496, 191] on link "What are your rates?" at bounding box center [593, 172] width 685 height 85
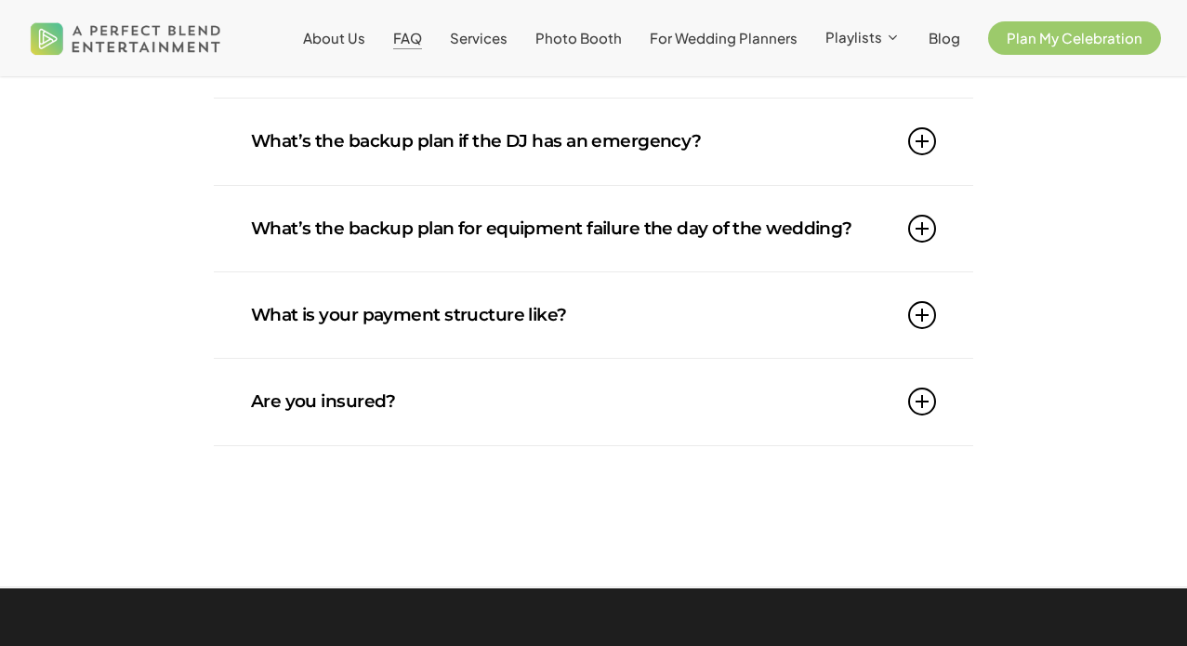
scroll to position [1535, 0]
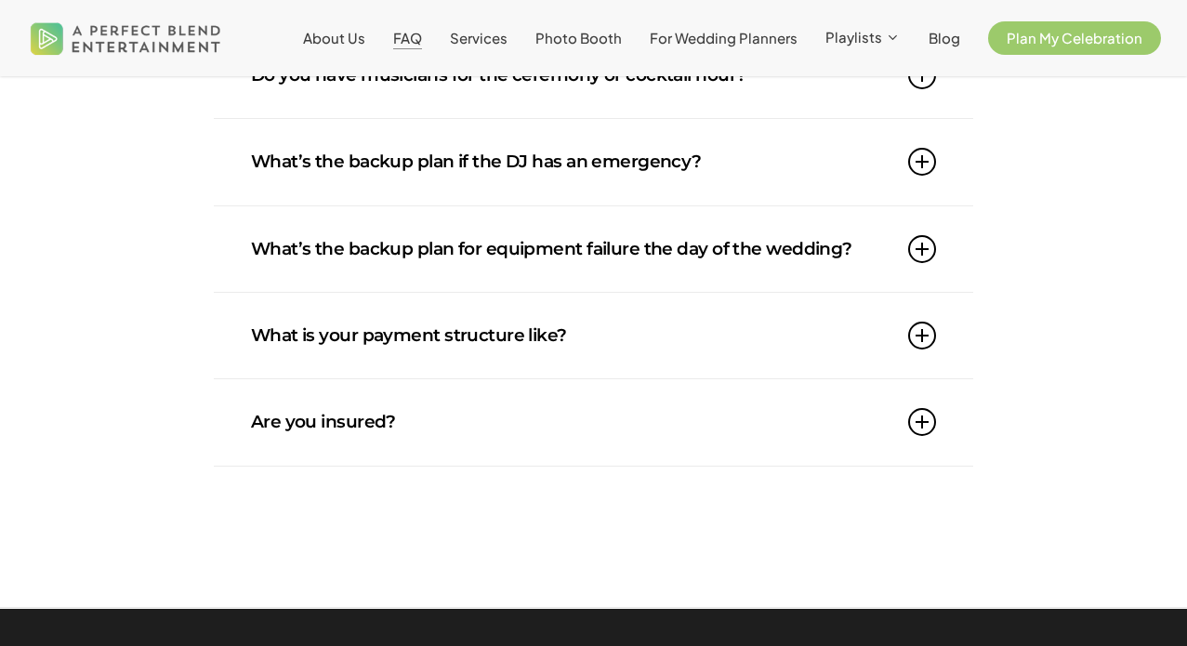
click at [428, 335] on link "What is your payment structure like?" at bounding box center [593, 335] width 685 height 85
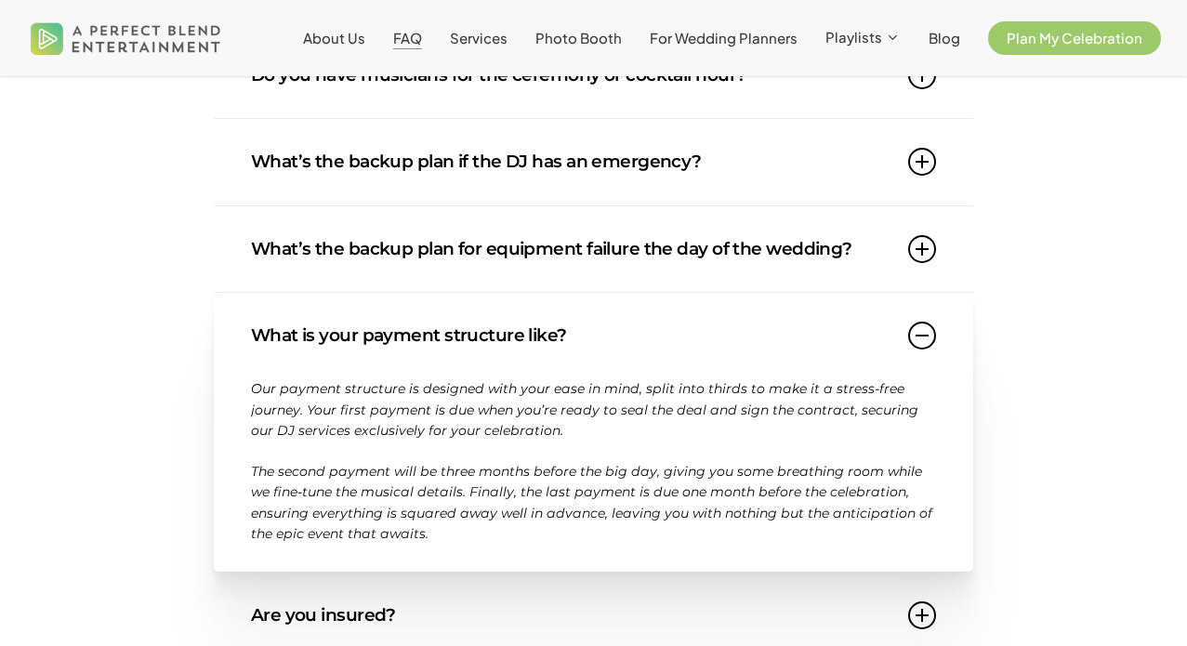
click at [431, 340] on link "What is your payment structure like?" at bounding box center [593, 335] width 685 height 85
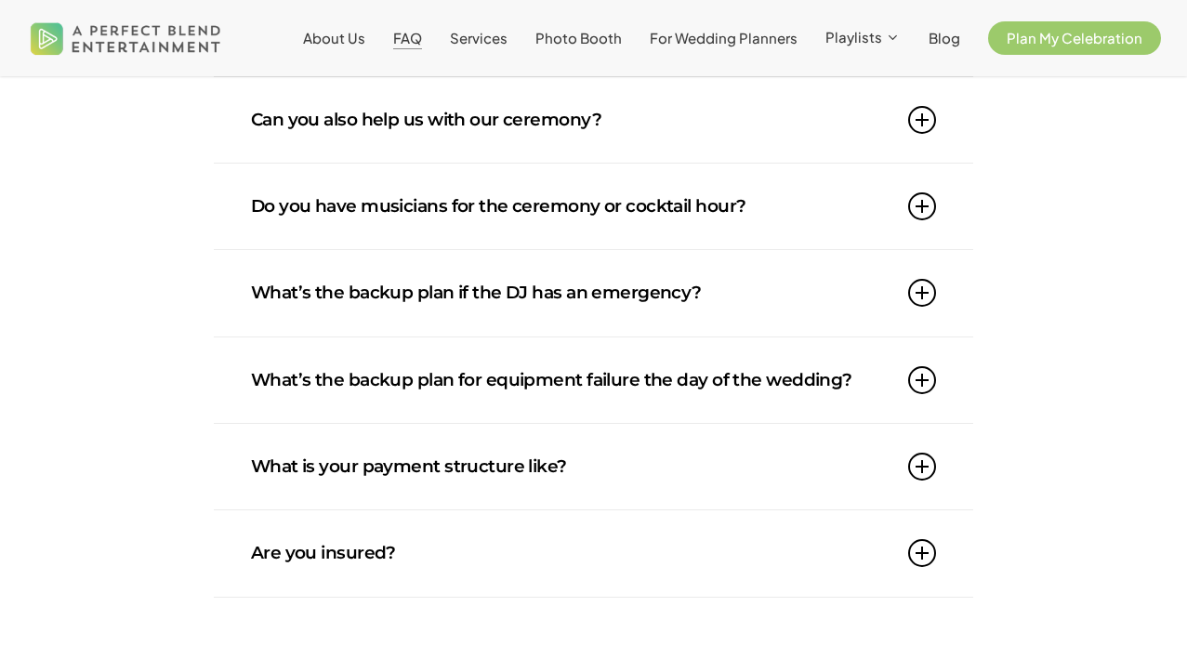
scroll to position [1397, 0]
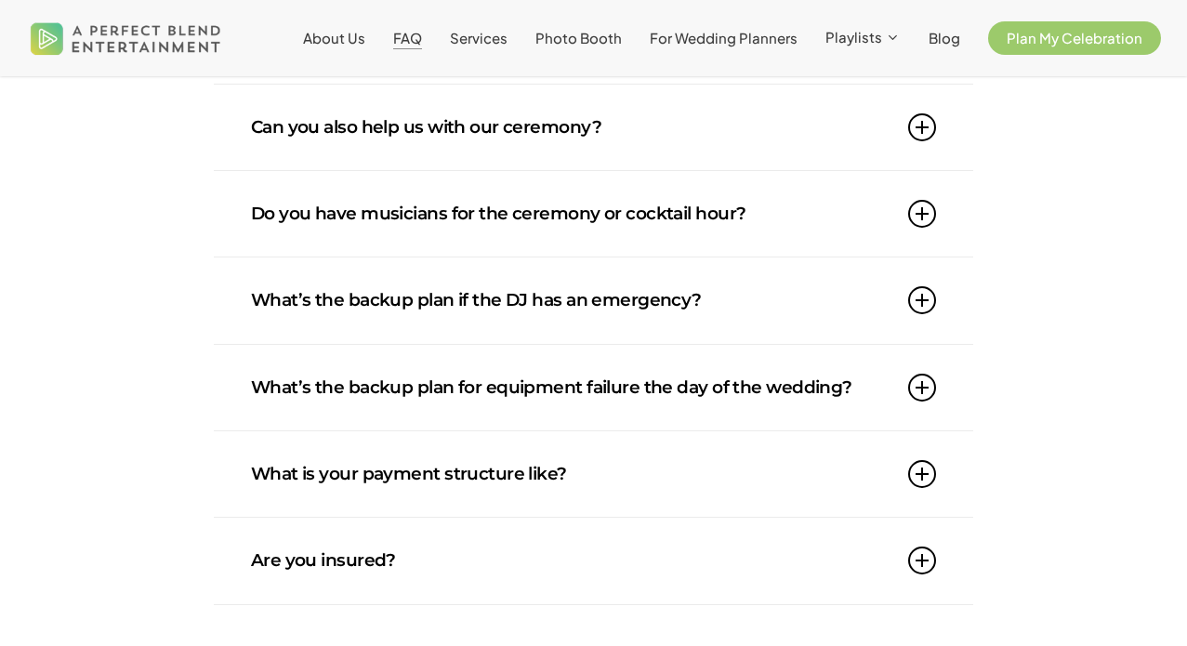
click at [454, 322] on link "What’s the backup plan if the DJ has an emergency?" at bounding box center [593, 299] width 685 height 85
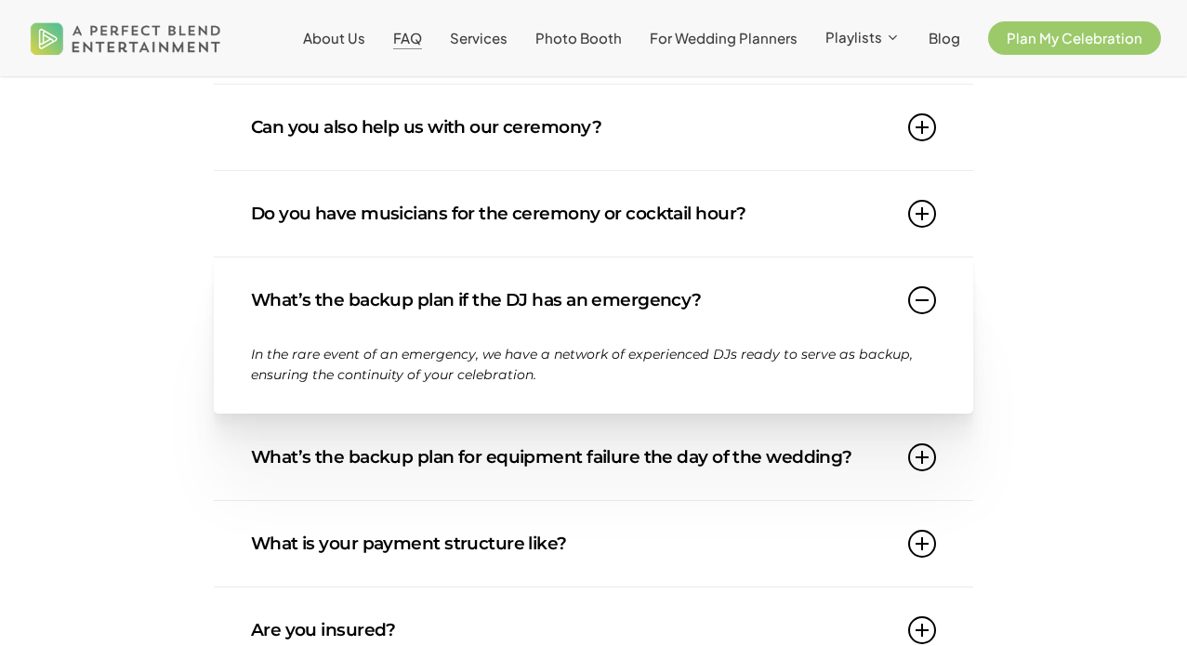
click at [455, 322] on link "What’s the backup plan if the DJ has an emergency?" at bounding box center [593, 299] width 685 height 85
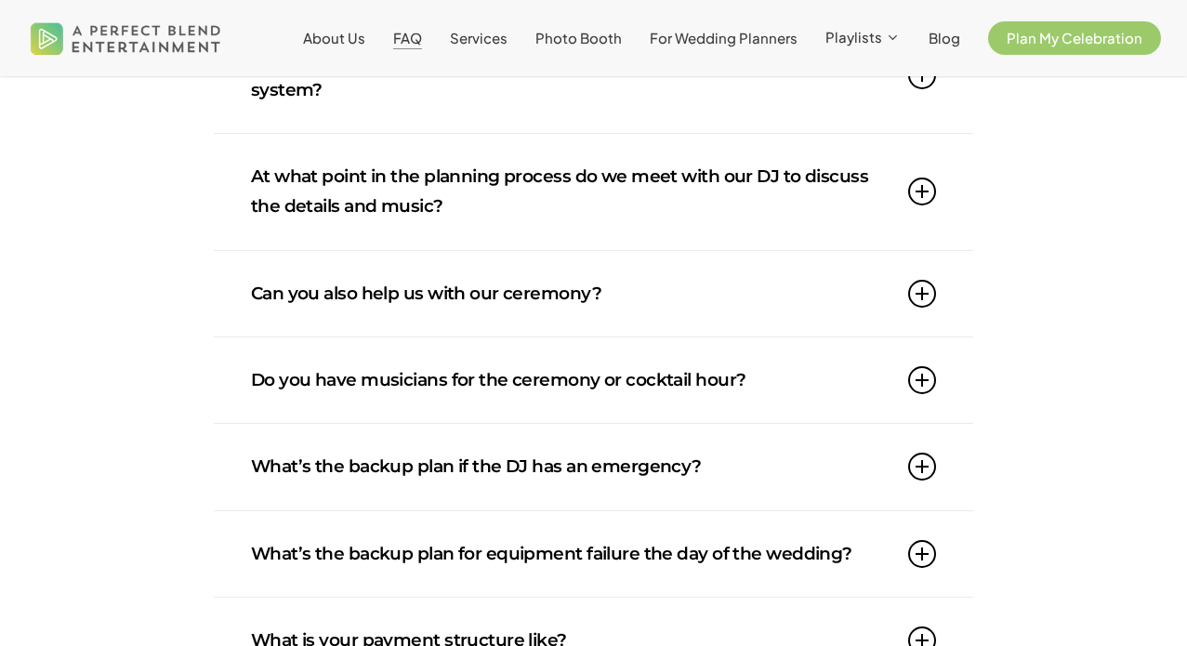
scroll to position [1218, 0]
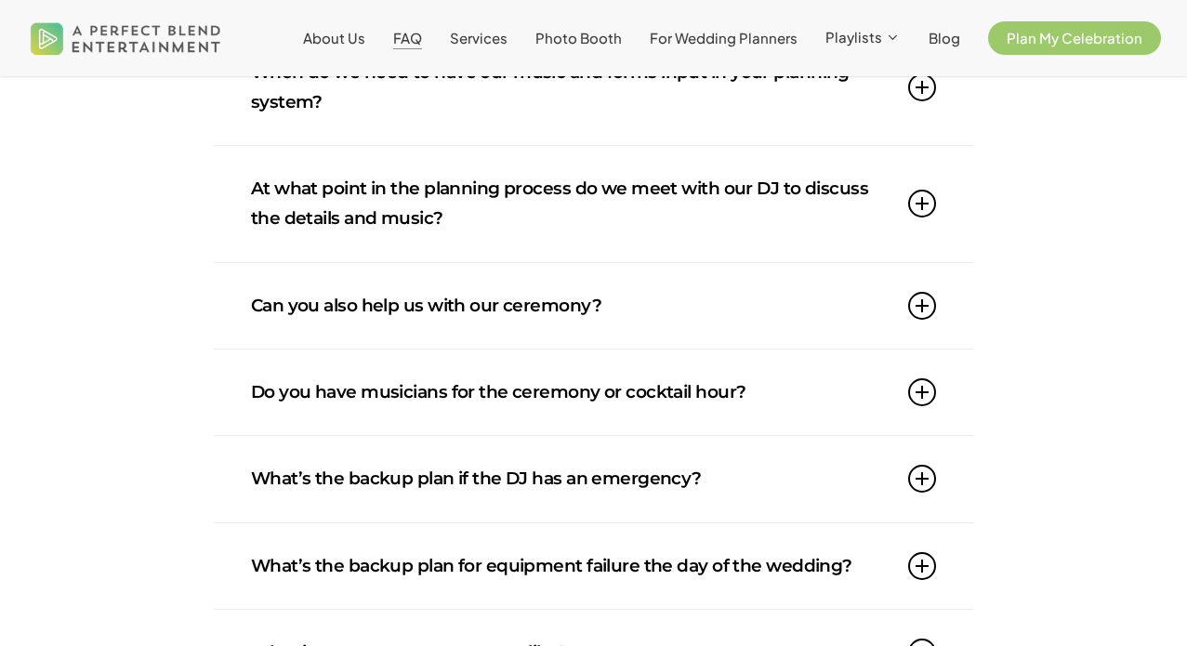
click at [524, 240] on link "At what point in the planning process do we meet with our DJ to discuss the det…" at bounding box center [593, 204] width 685 height 116
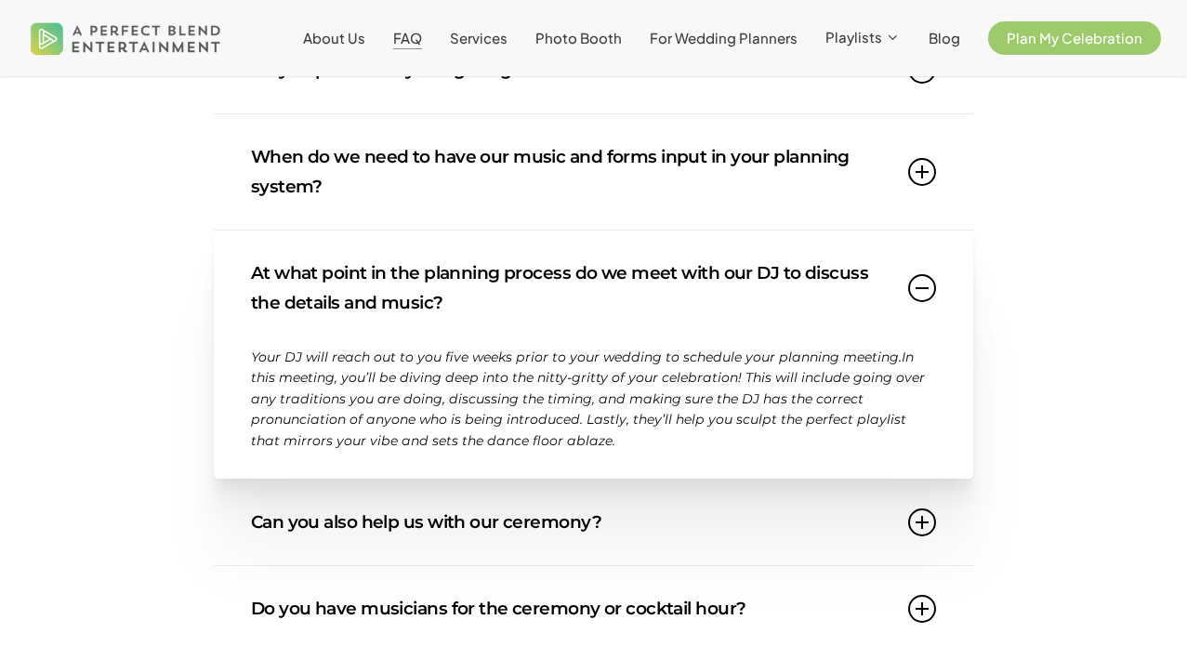
scroll to position [1130, 0]
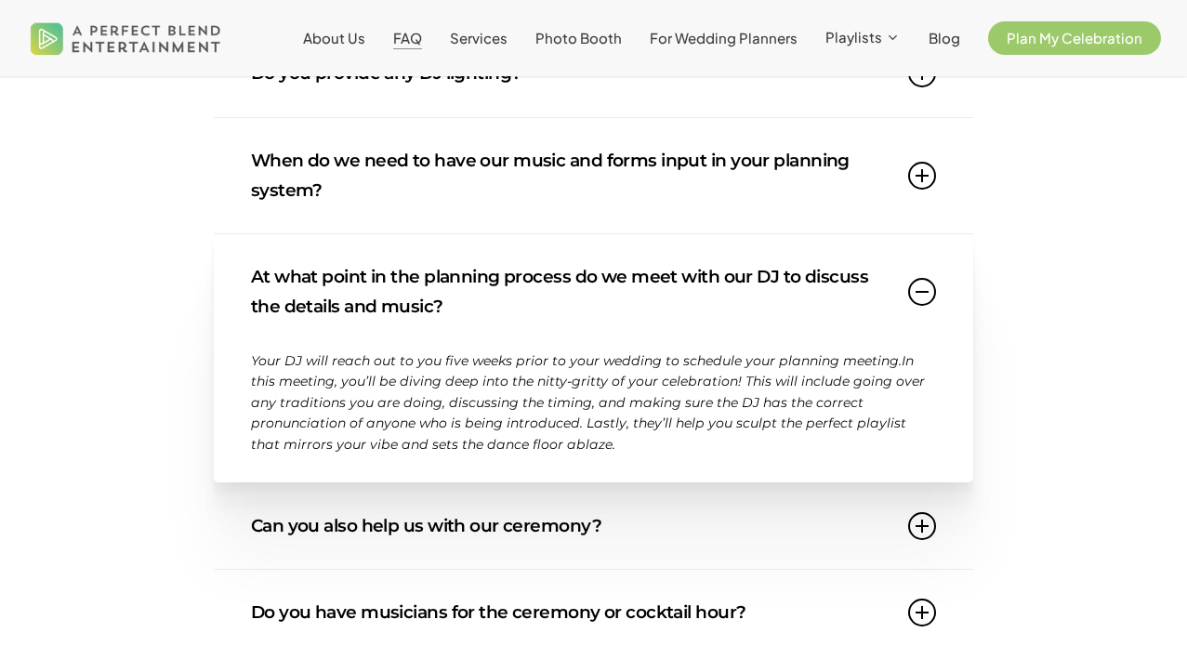
click at [528, 295] on link "At what point in the planning process do we meet with our DJ to discuss the det…" at bounding box center [593, 292] width 685 height 116
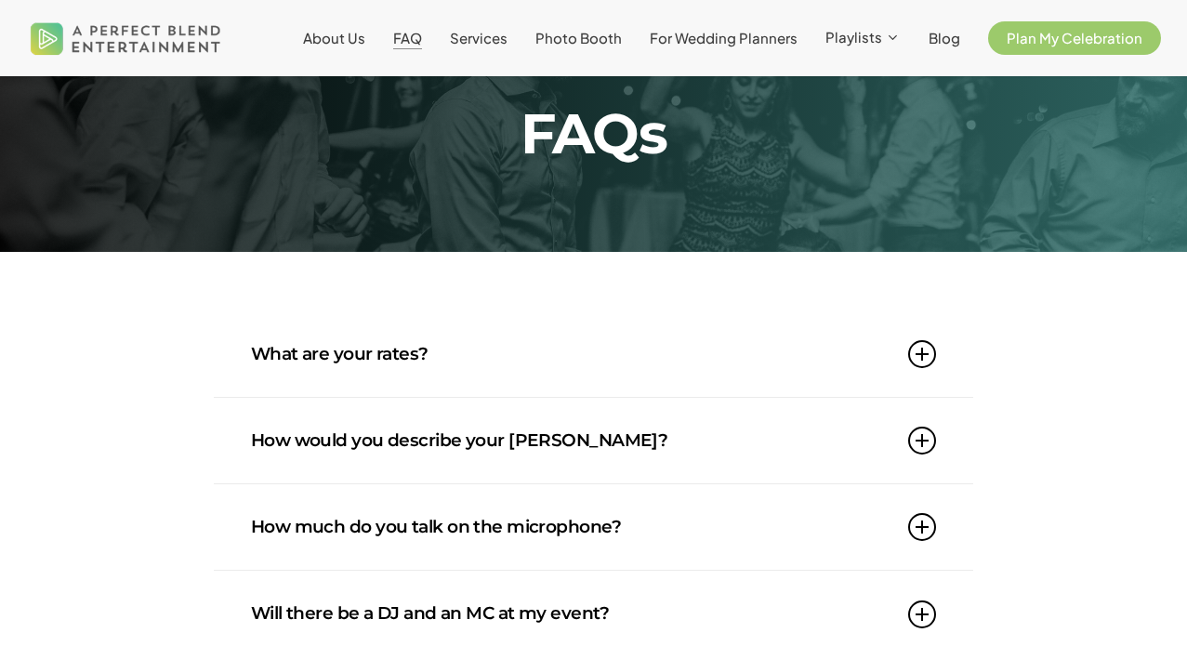
scroll to position [0, 0]
